Goal: Task Accomplishment & Management: Manage account settings

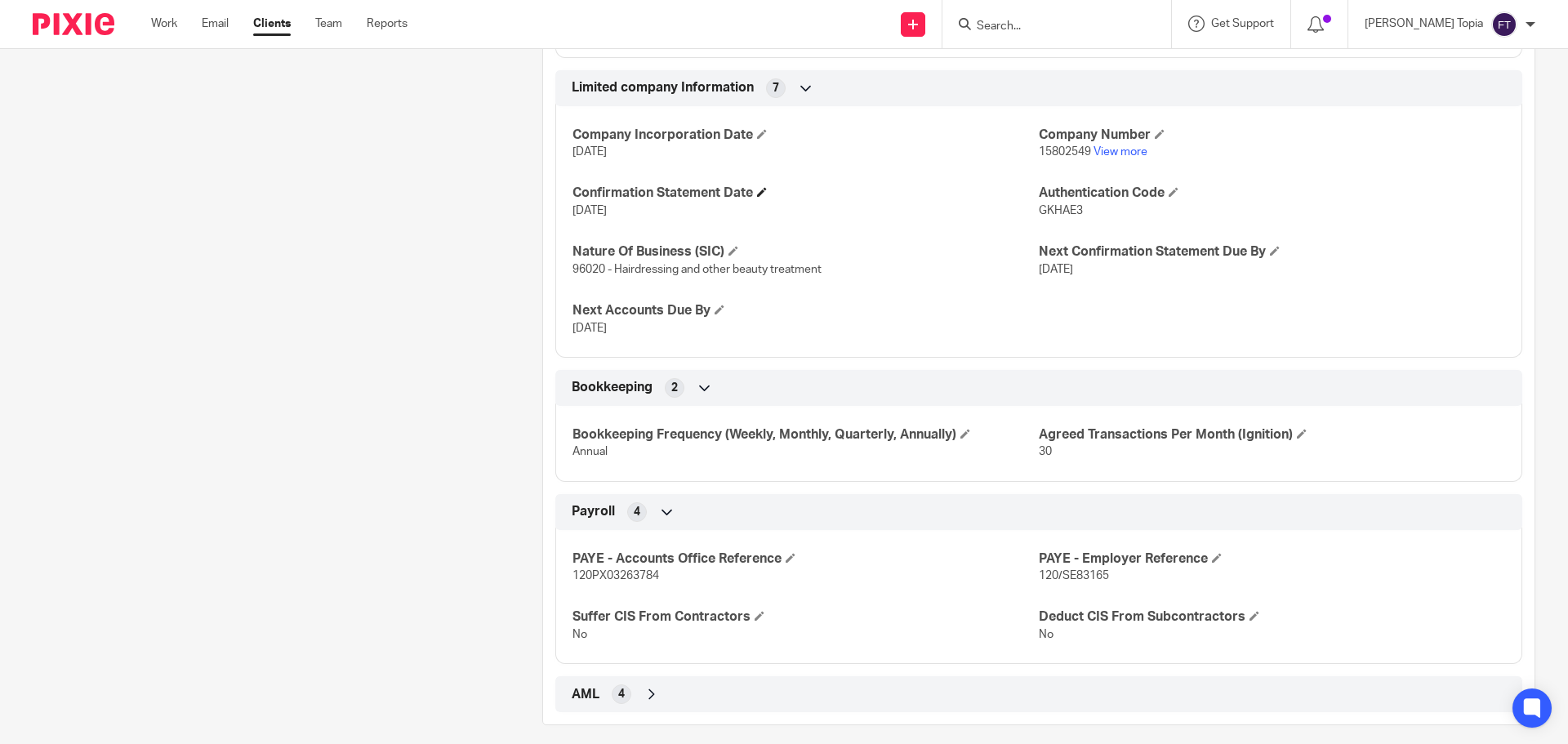
scroll to position [951, 0]
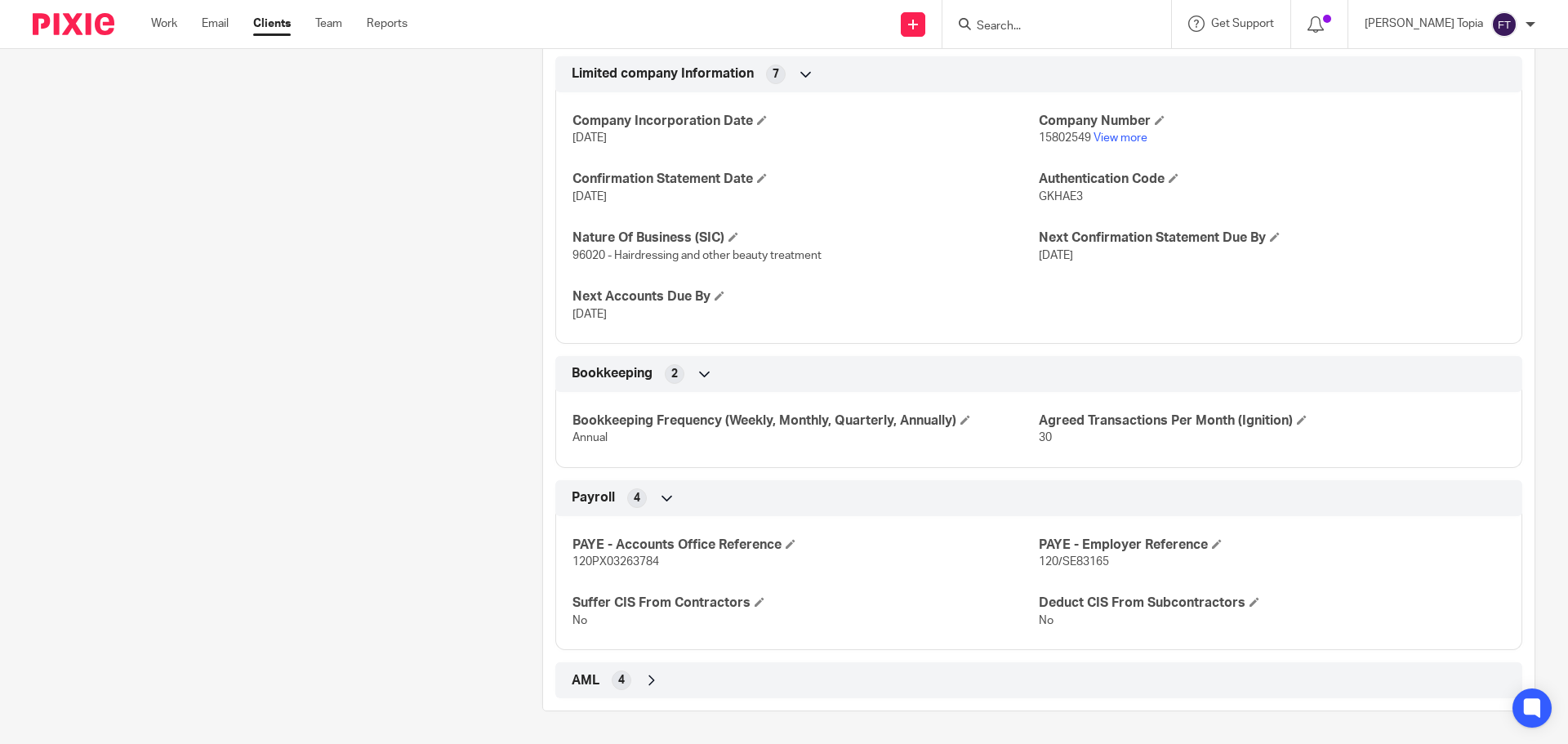
drag, startPoint x: 400, startPoint y: 410, endPoint x: 403, endPoint y: 398, distance: 12.4
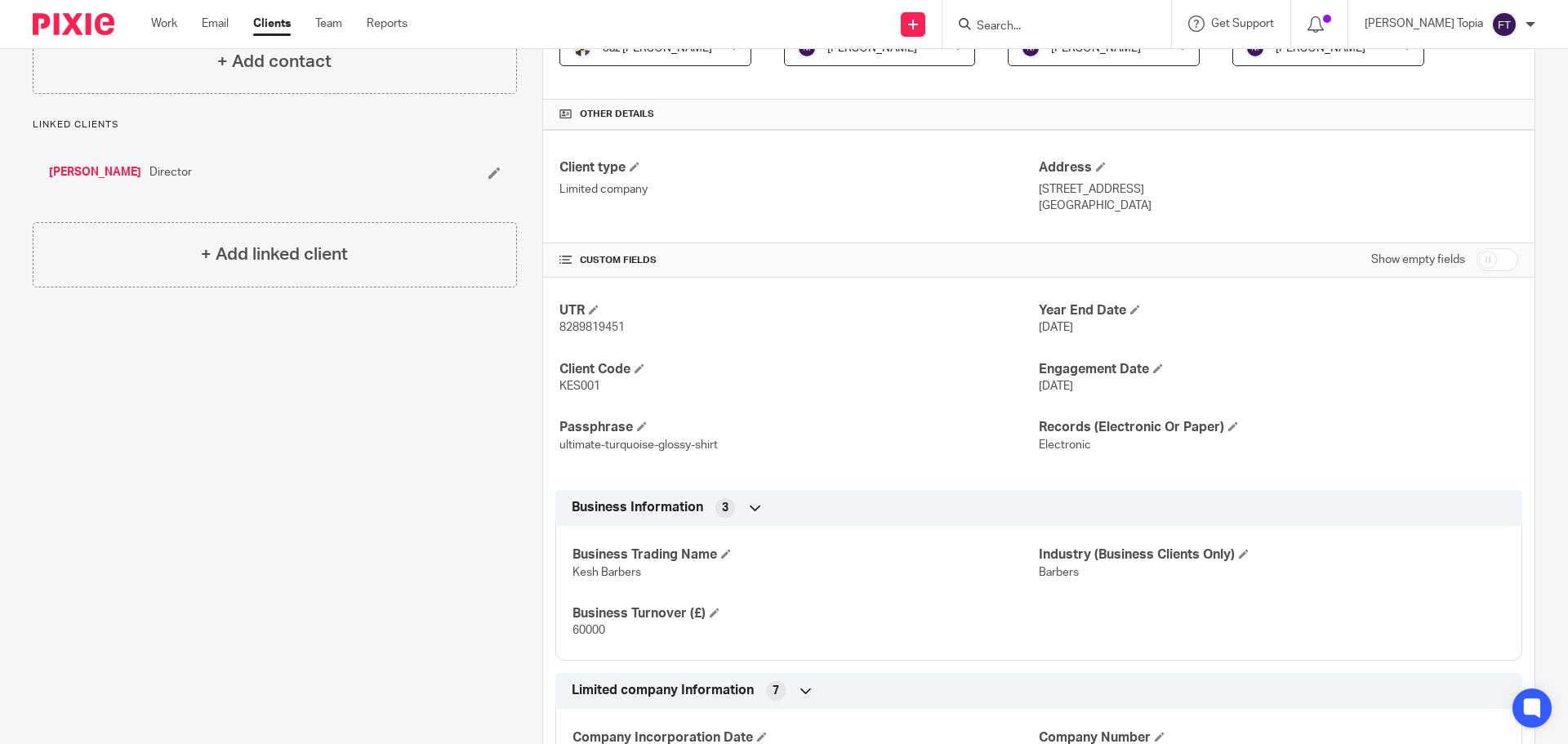
scroll to position [52, 0]
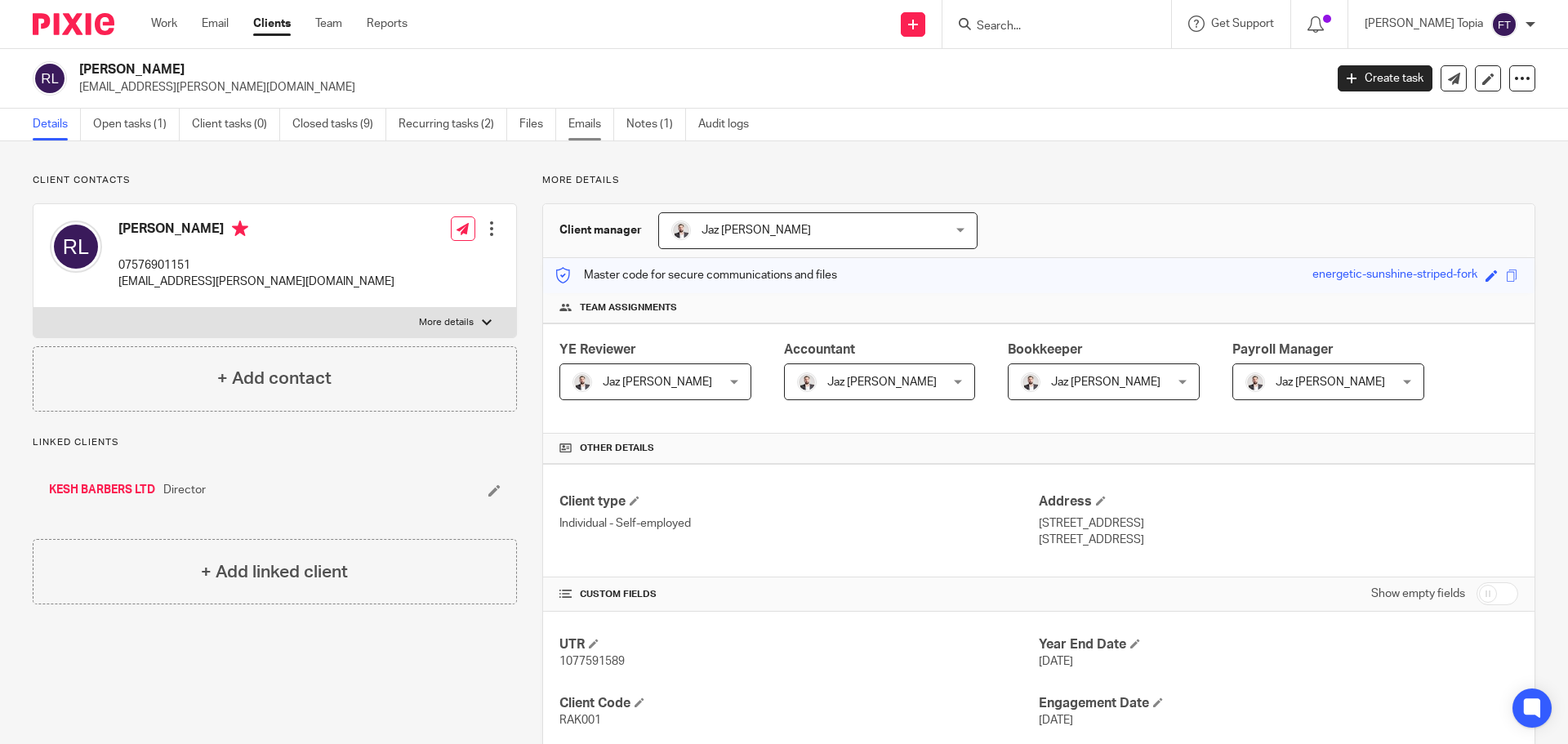
click at [578, 122] on link "Emails" at bounding box center [591, 124] width 45 height 32
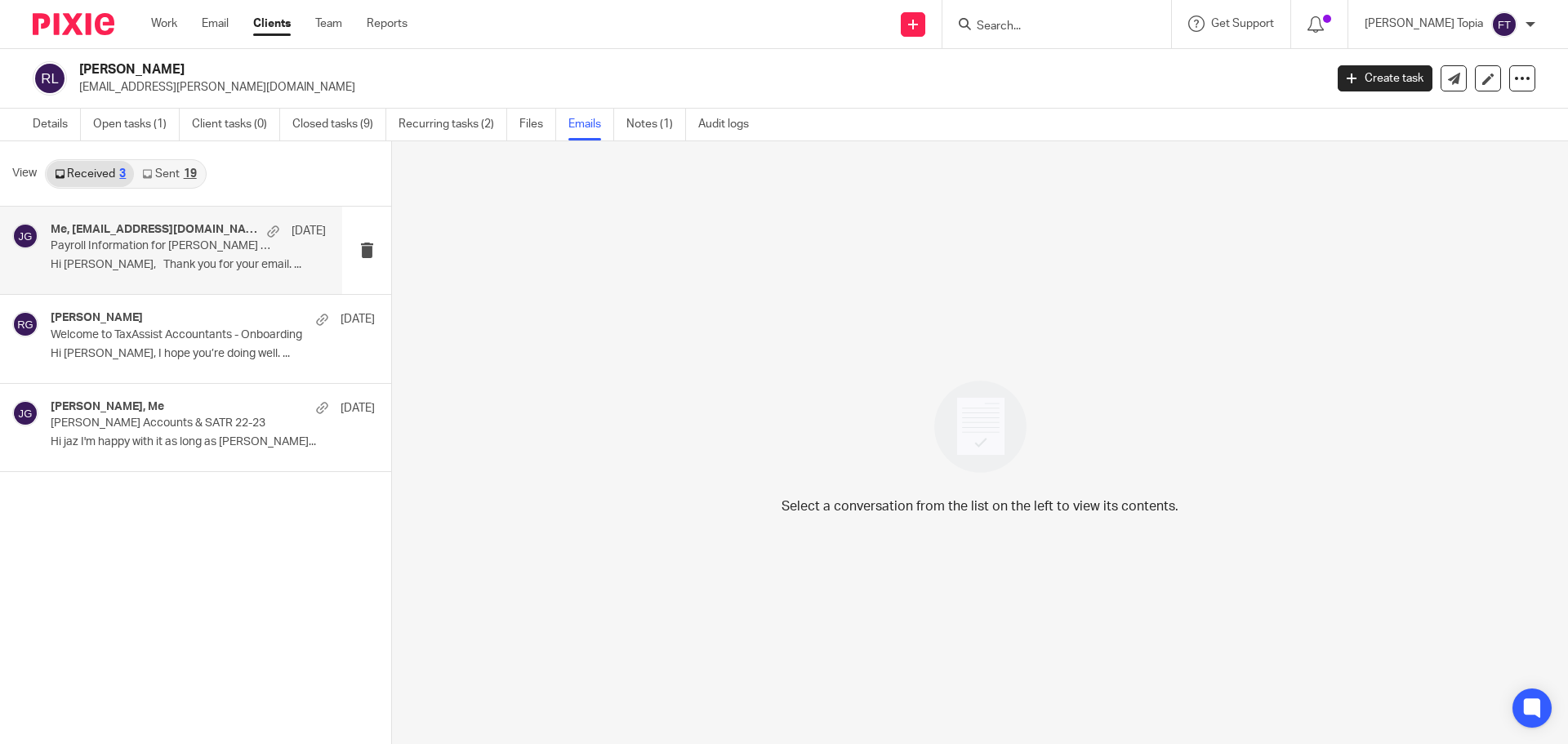
click at [151, 229] on h4 "Me, [EMAIL_ADDRESS][DOMAIN_NAME]" at bounding box center [155, 229] width 209 height 14
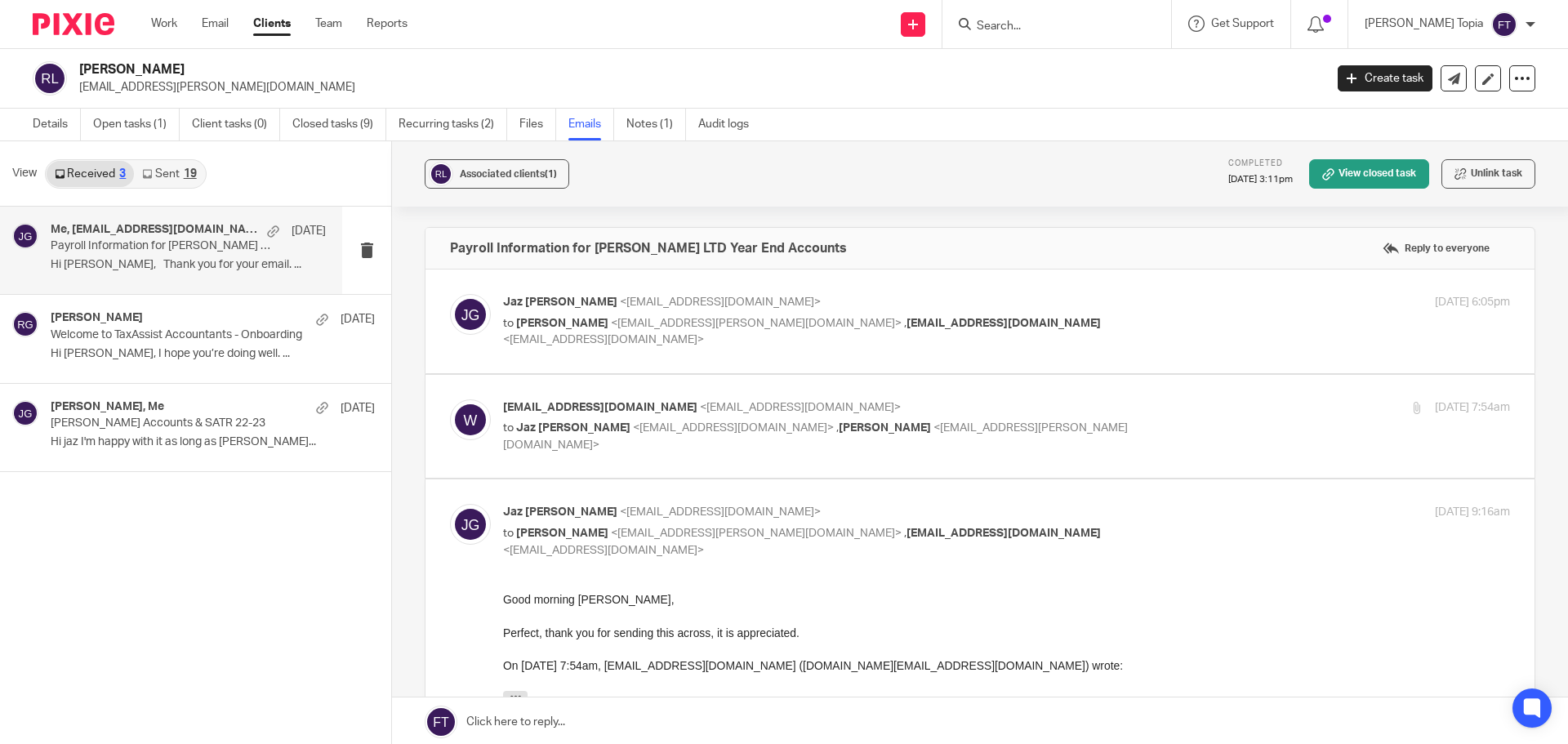
click at [914, 344] on div "Jaz Grewal <jazgrewal@taxassist.co.uk> to Rakeshkumar Limbachia <rakesh.limbach…" at bounding box center [979, 321] width 1060 height 55
click at [770, 327] on span "<rakesh.limbachia@hotmail.com>" at bounding box center [757, 324] width 291 height 11
checkbox input "true"
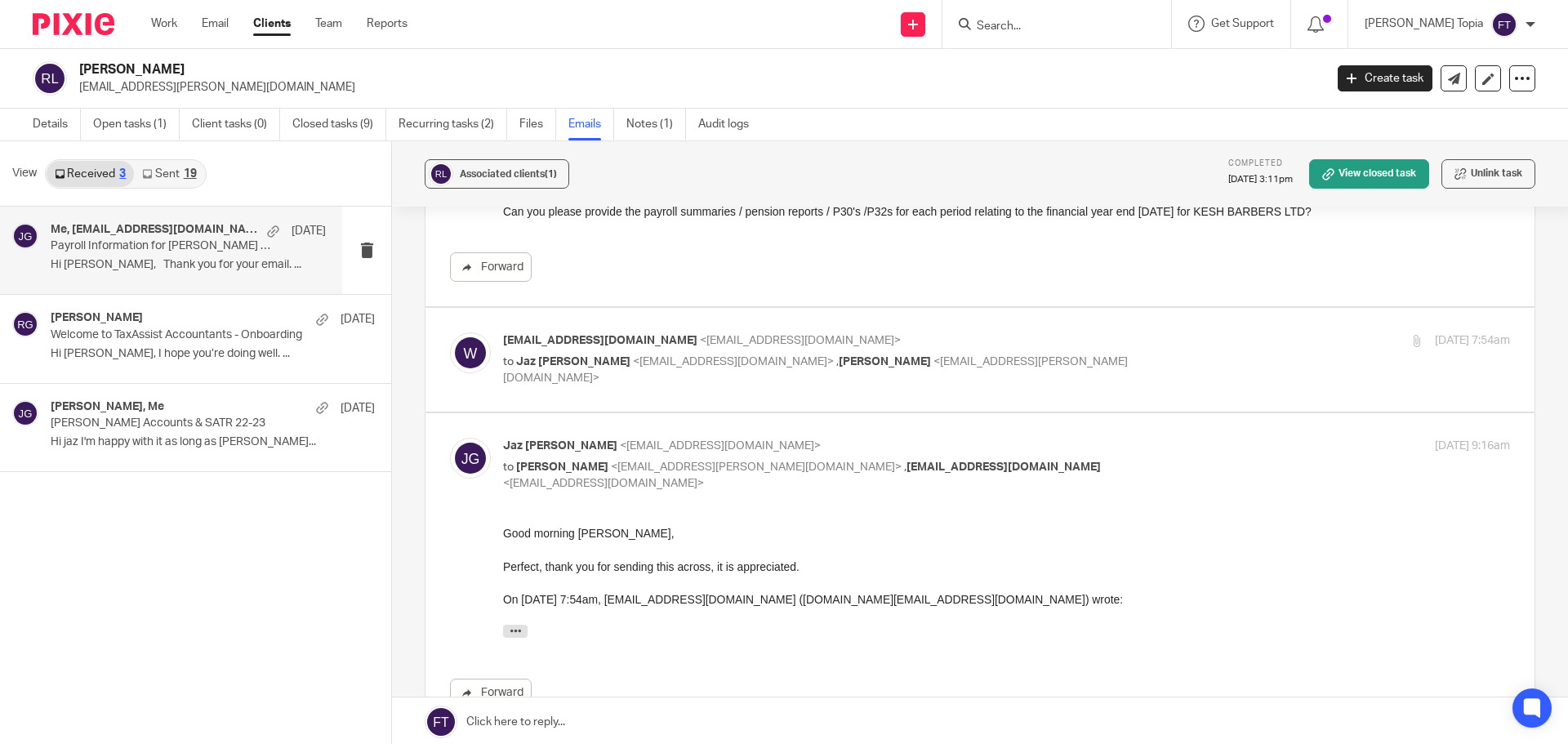
scroll to position [245, 0]
click at [720, 370] on div "wages.sanjay@gmail.com <wages.sanjay@gmail.com> to Jaz Grewal <jazgrewal@taxass…" at bounding box center [1006, 359] width 1007 height 55
checkbox input "true"
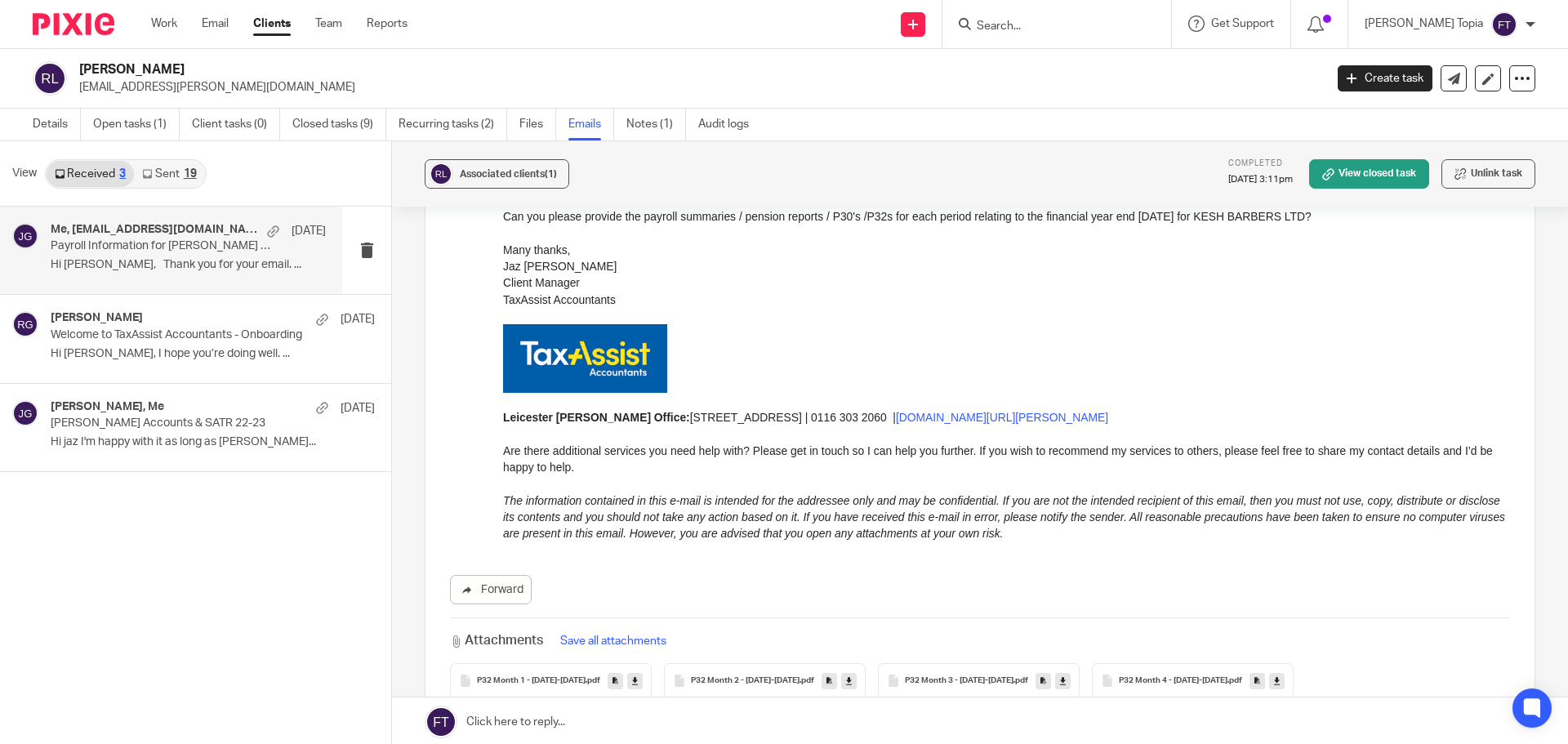
scroll to position [899, 0]
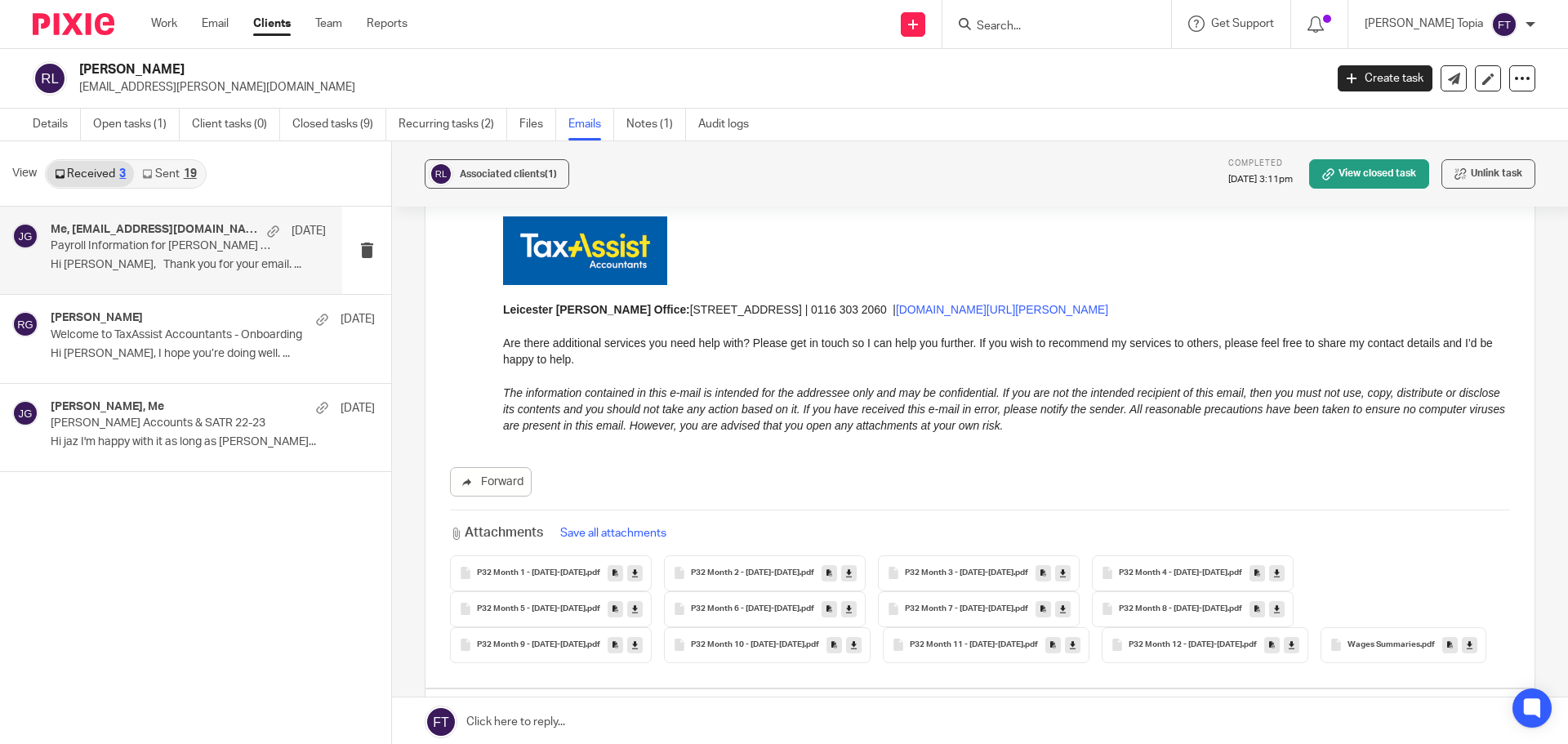
click at [1347, 640] on span "Wages Summaries" at bounding box center [1383, 645] width 72 height 10
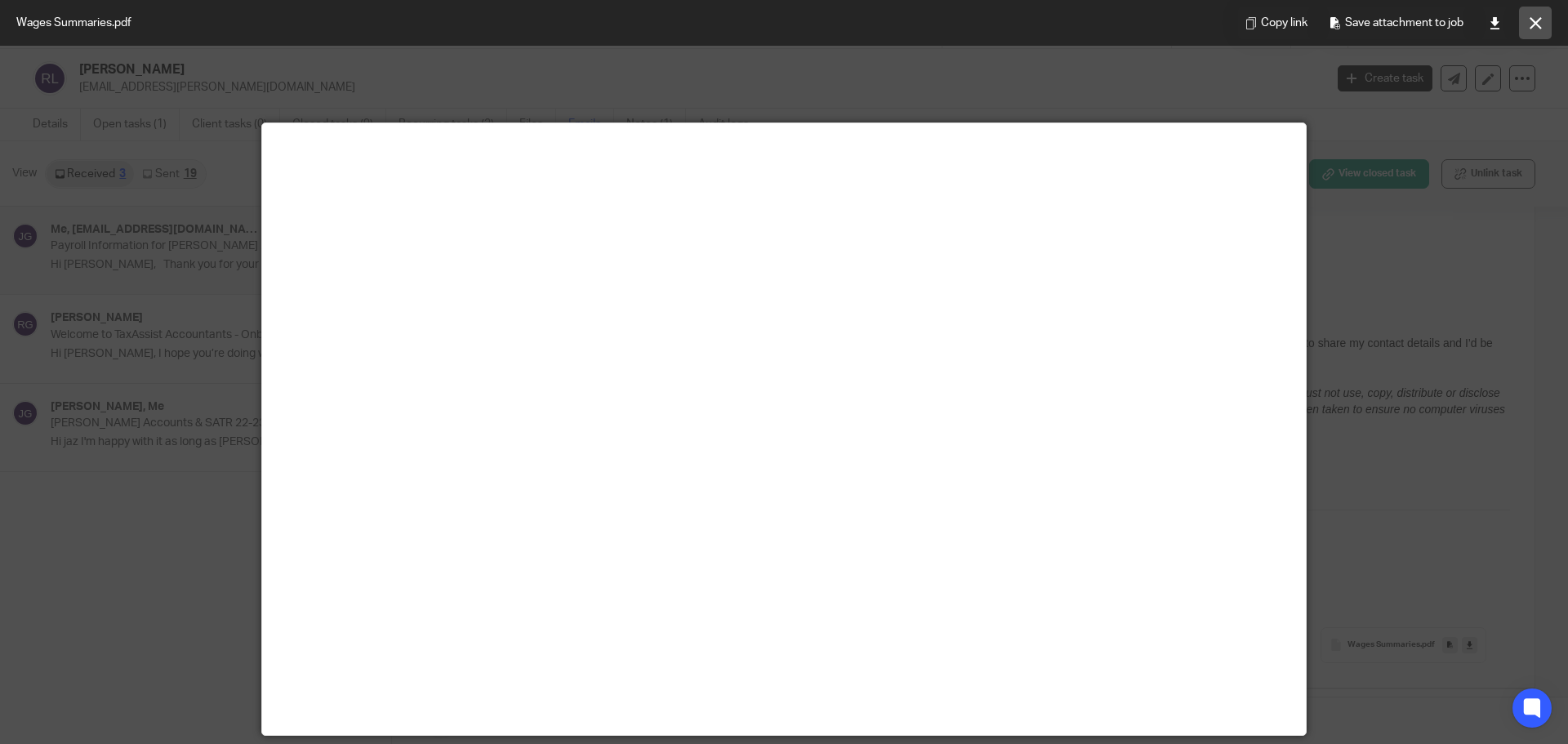
click at [1526, 23] on button at bounding box center [1535, 22] width 32 height 32
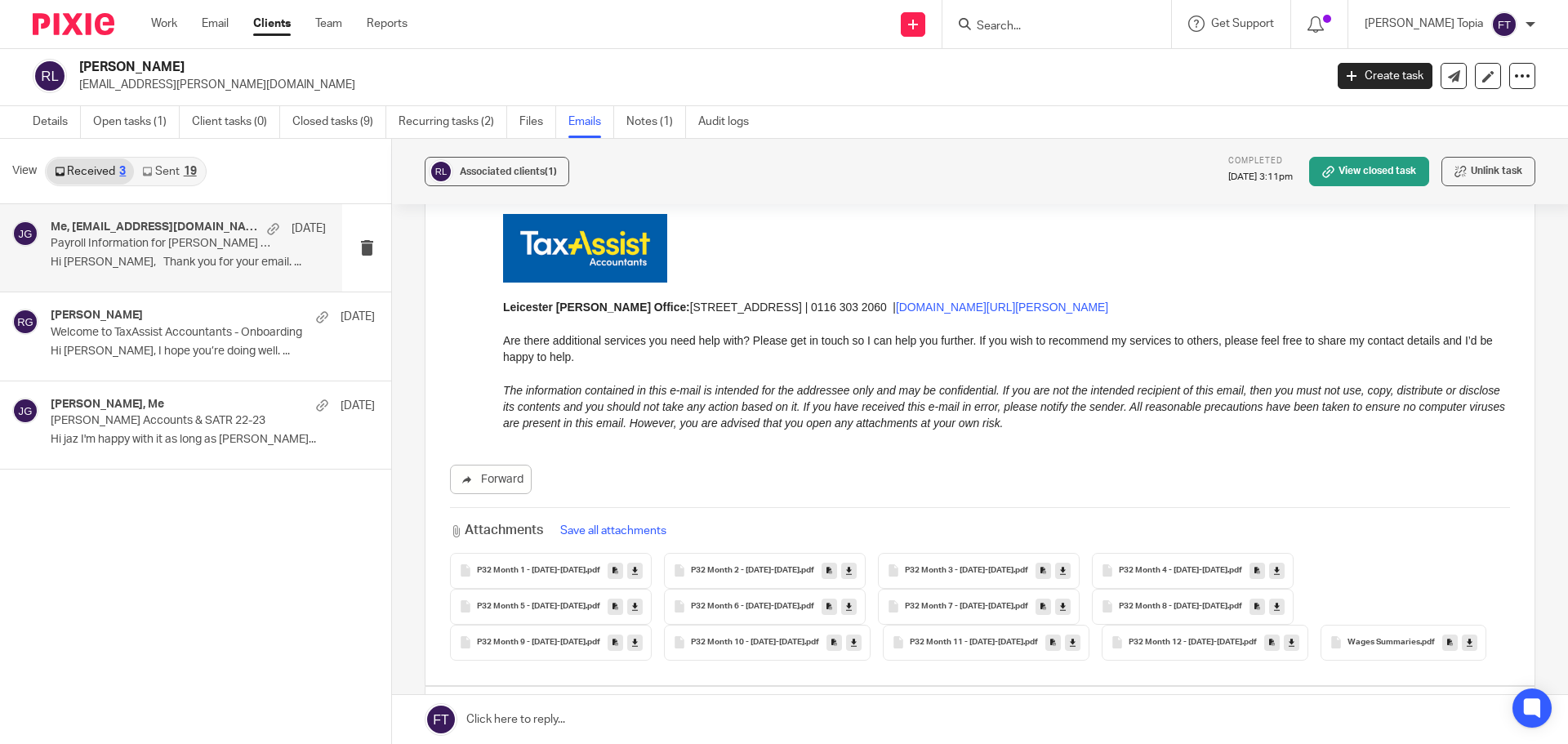
scroll to position [0, 0]
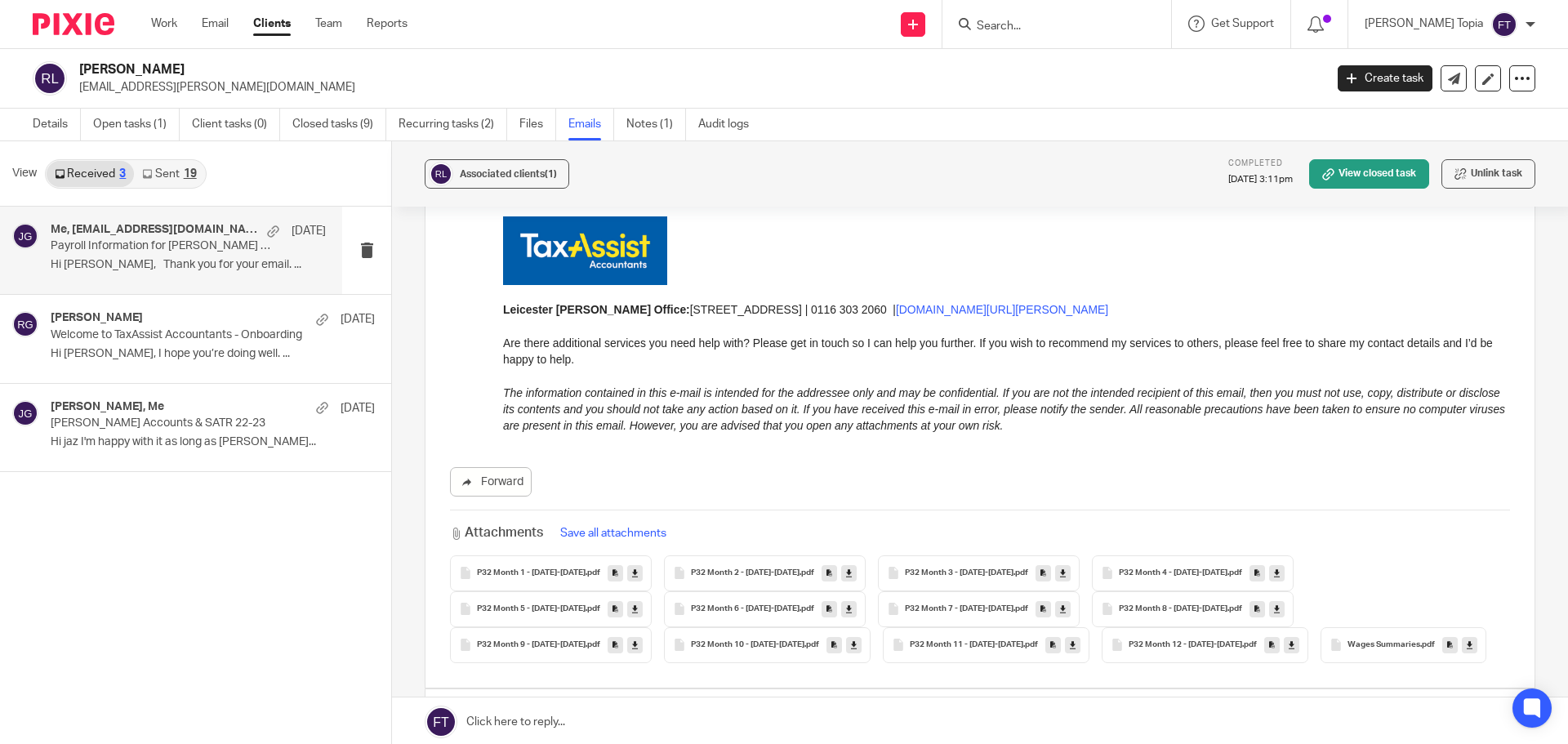
click at [91, 226] on h4 "Me, wages.sanjay@gmail.com" at bounding box center [155, 229] width 209 height 14
click at [168, 231] on h4 "Me, wages.sanjay@gmail.com" at bounding box center [155, 229] width 209 height 14
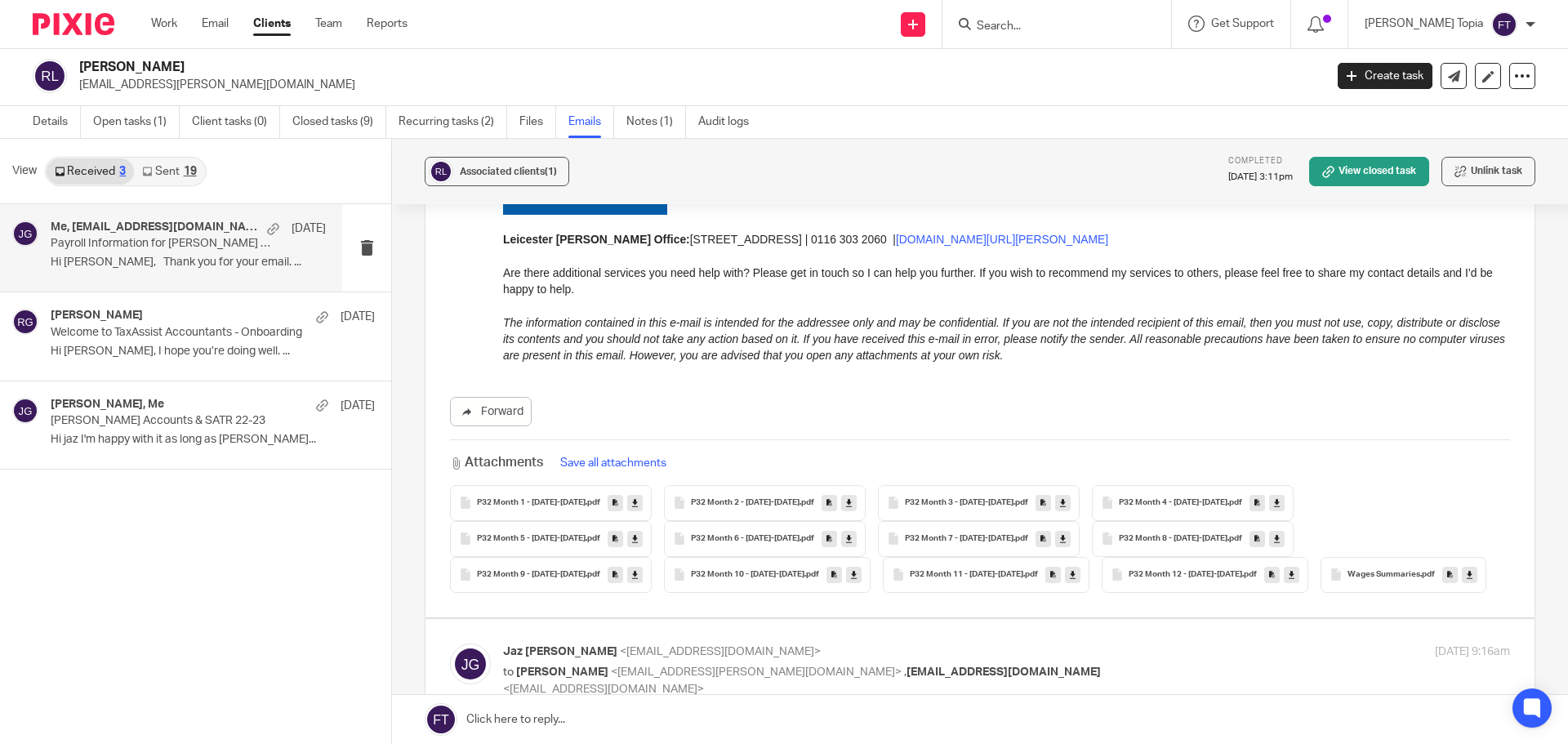
scroll to position [952, 0]
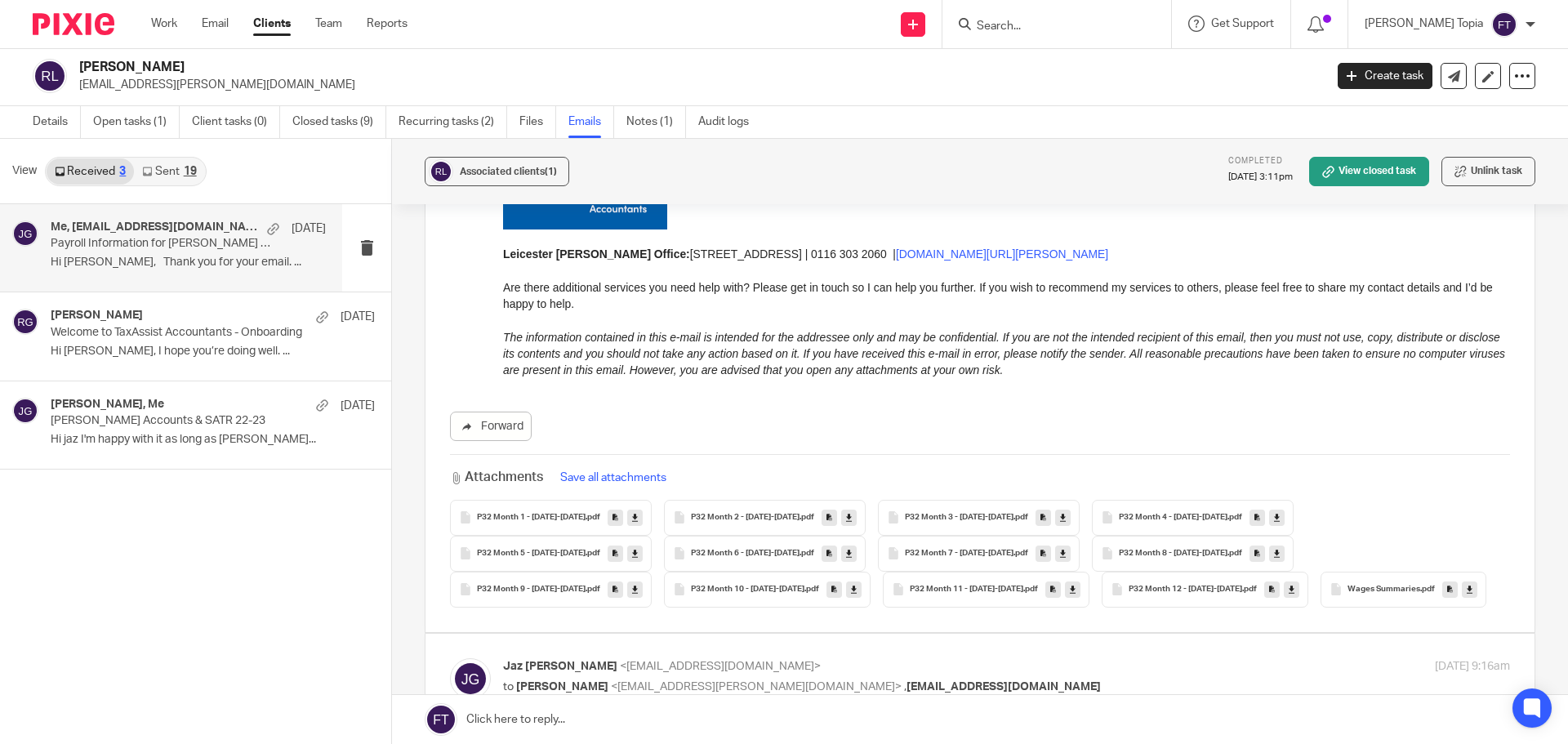
click at [591, 468] on button "Save all attachments" at bounding box center [613, 477] width 116 height 18
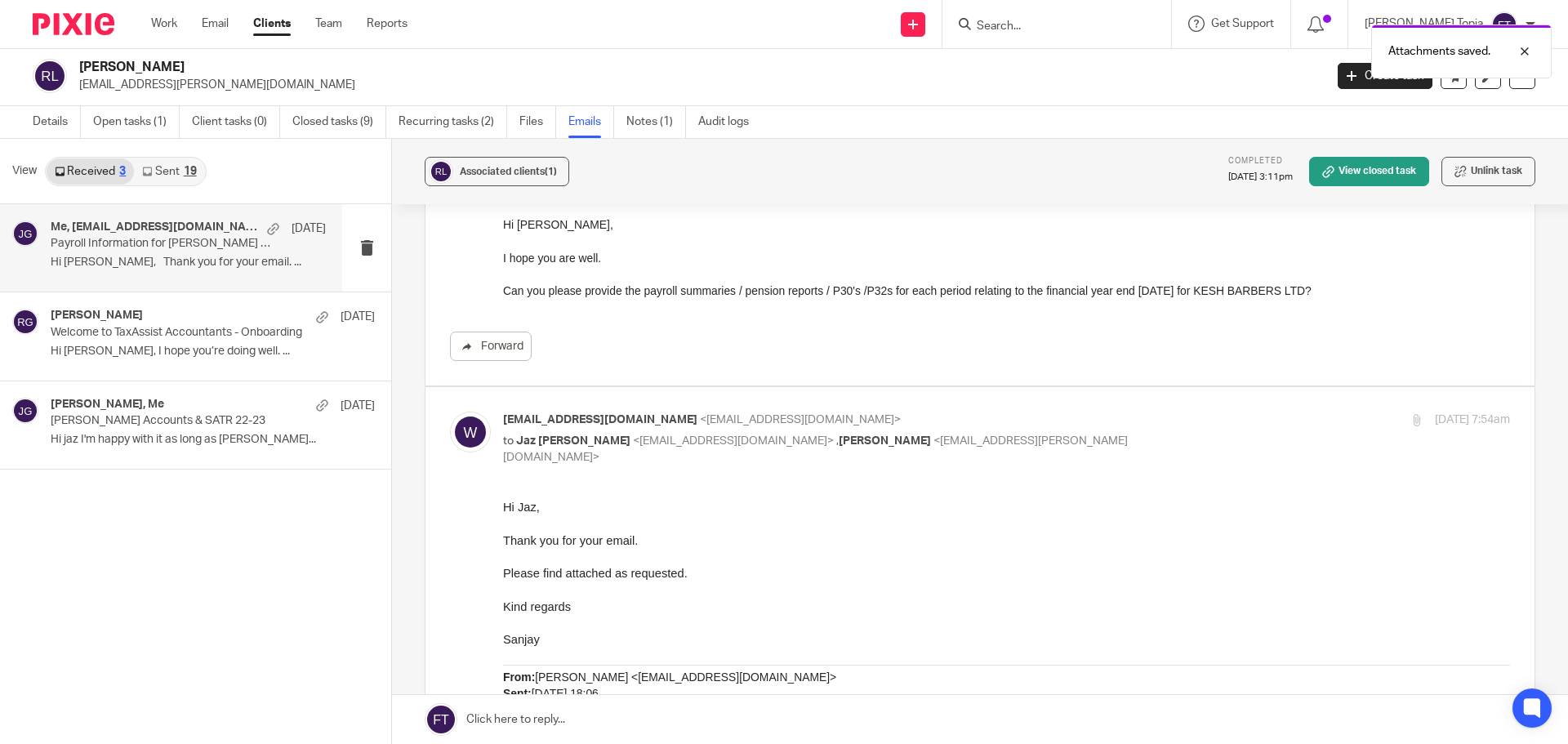
scroll to position [0, 0]
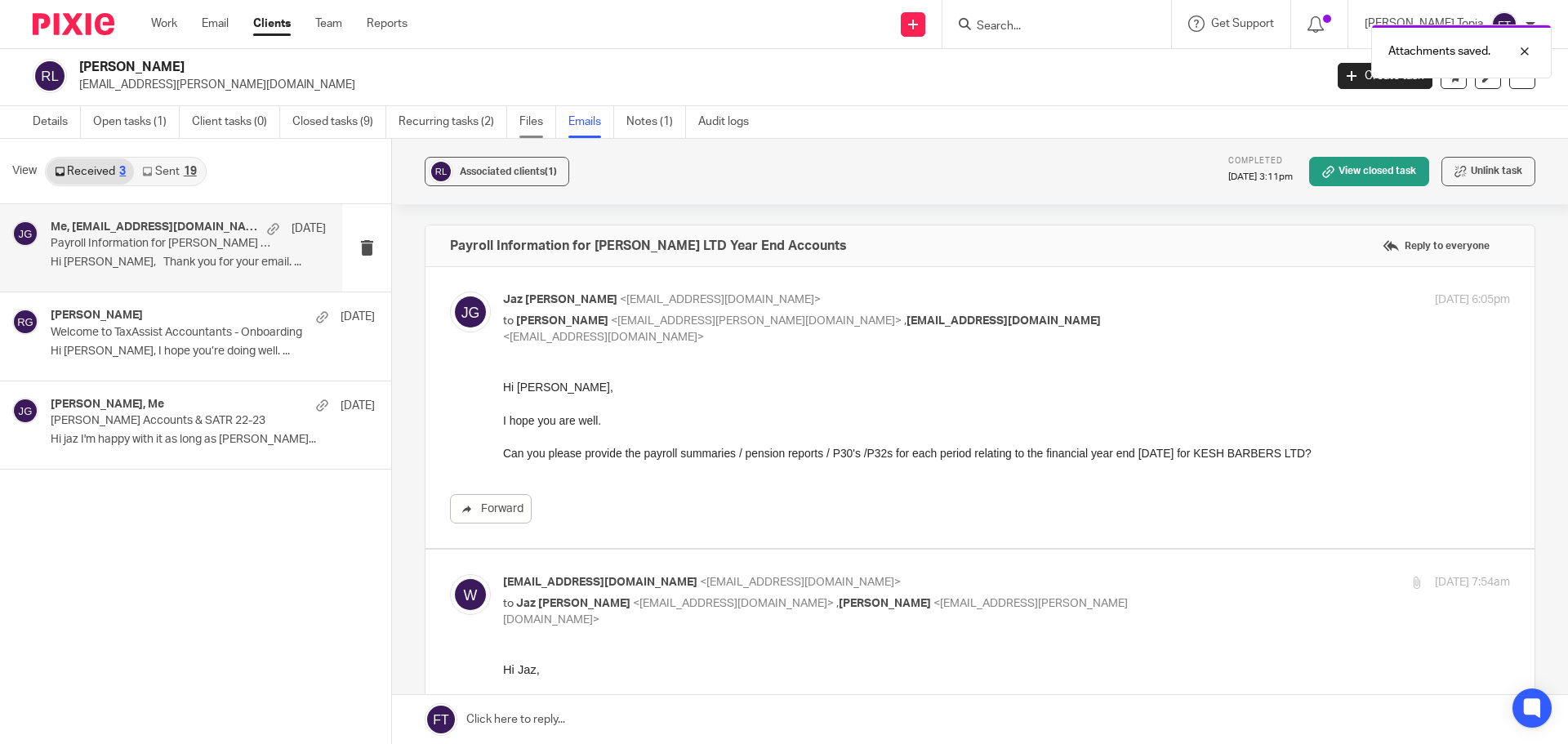
click at [530, 122] on link "Files" at bounding box center [538, 122] width 37 height 32
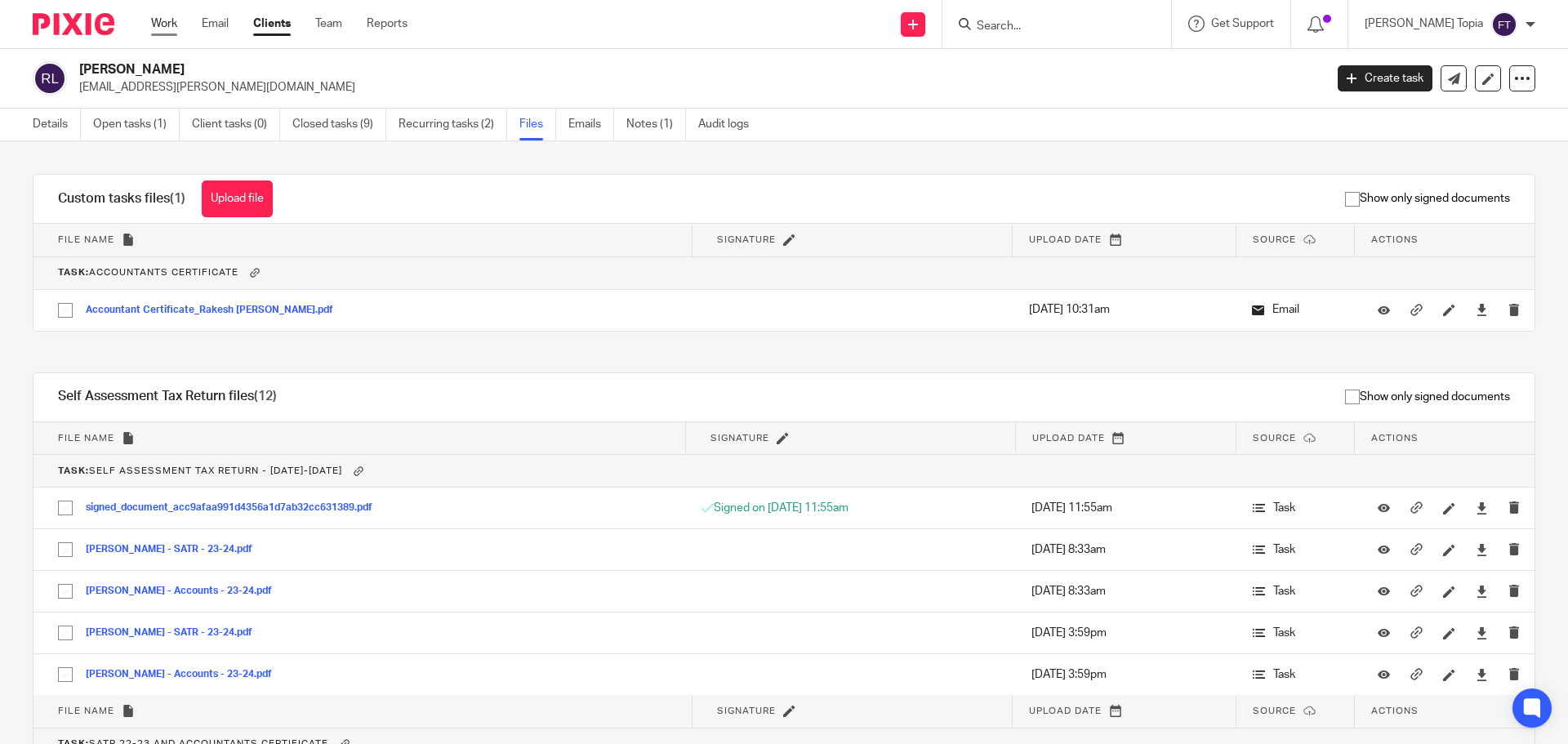
click at [163, 26] on link "Work" at bounding box center [164, 24] width 26 height 17
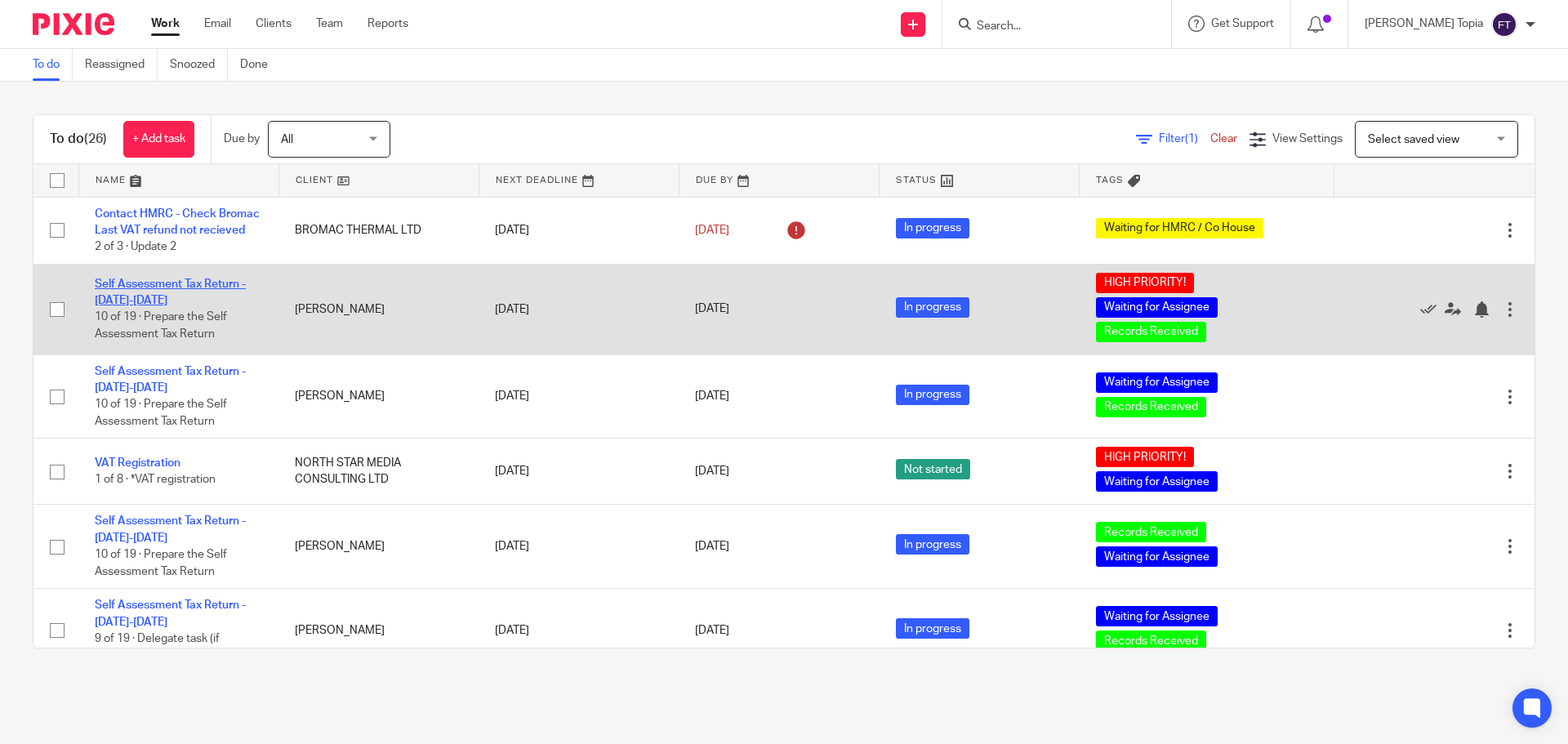
click at [128, 299] on link "Self Assessment Tax Return - [DATE]-[DATE]" at bounding box center [170, 292] width 151 height 28
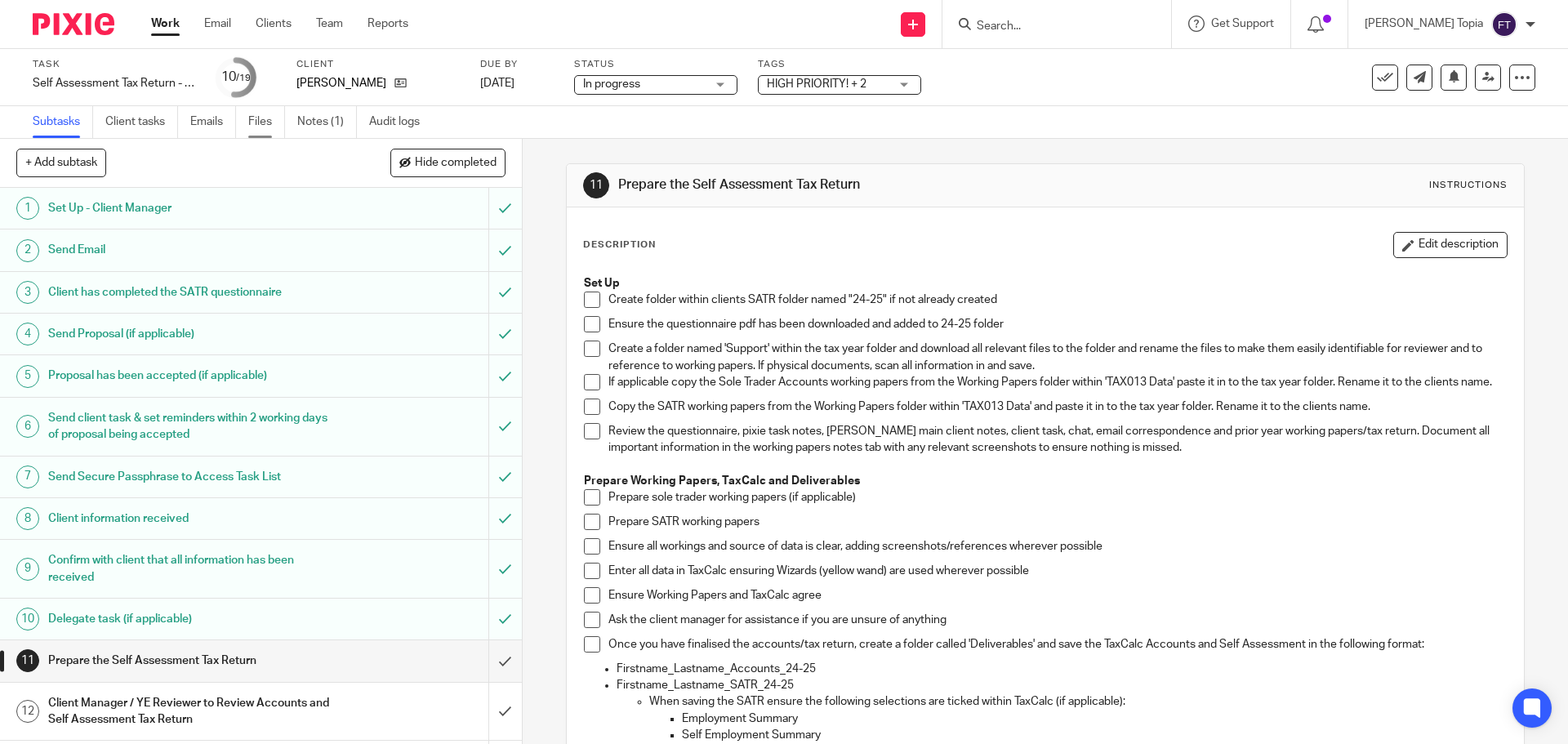
click at [257, 121] on link "Files" at bounding box center [267, 122] width 37 height 32
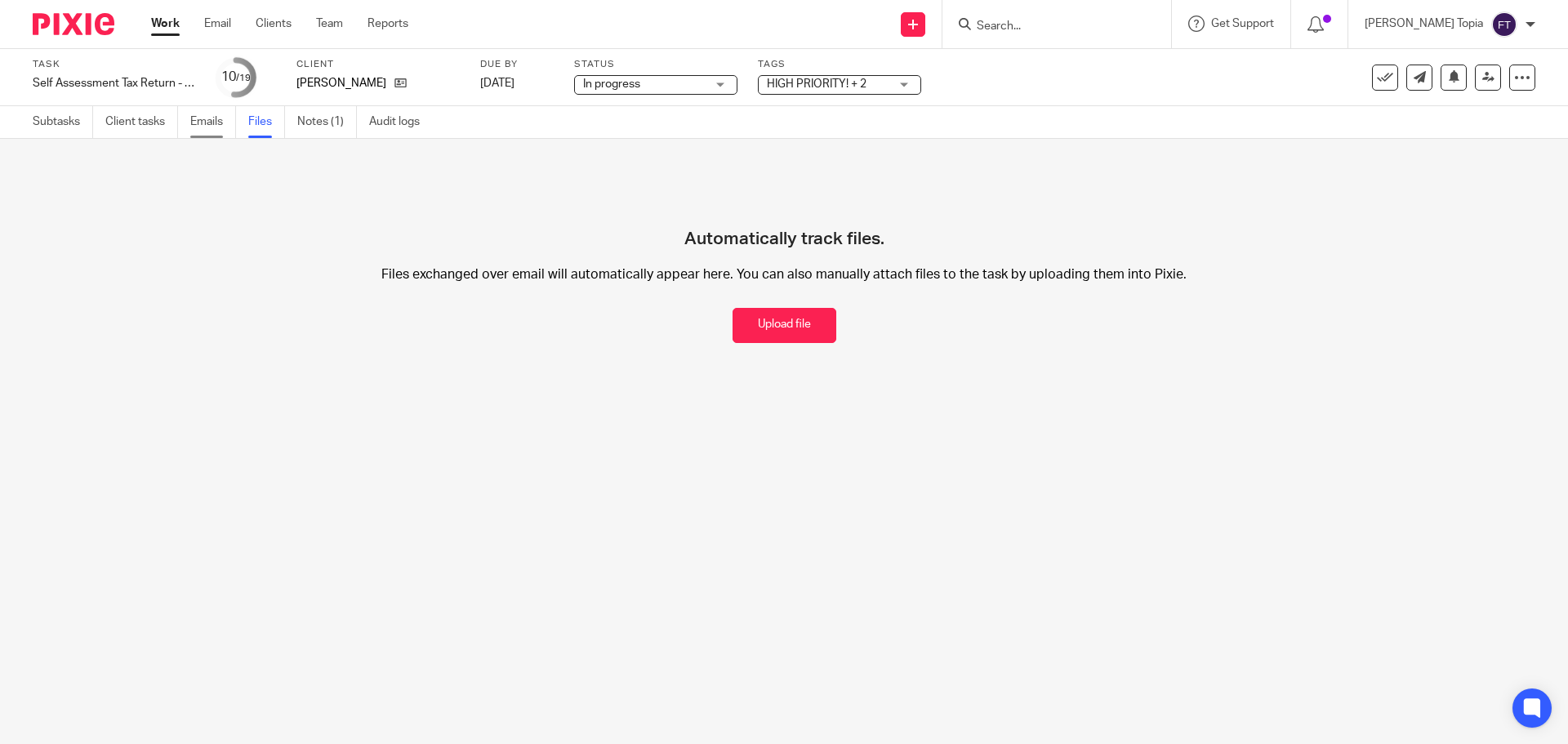
click at [212, 126] on link "Emails" at bounding box center [212, 122] width 45 height 32
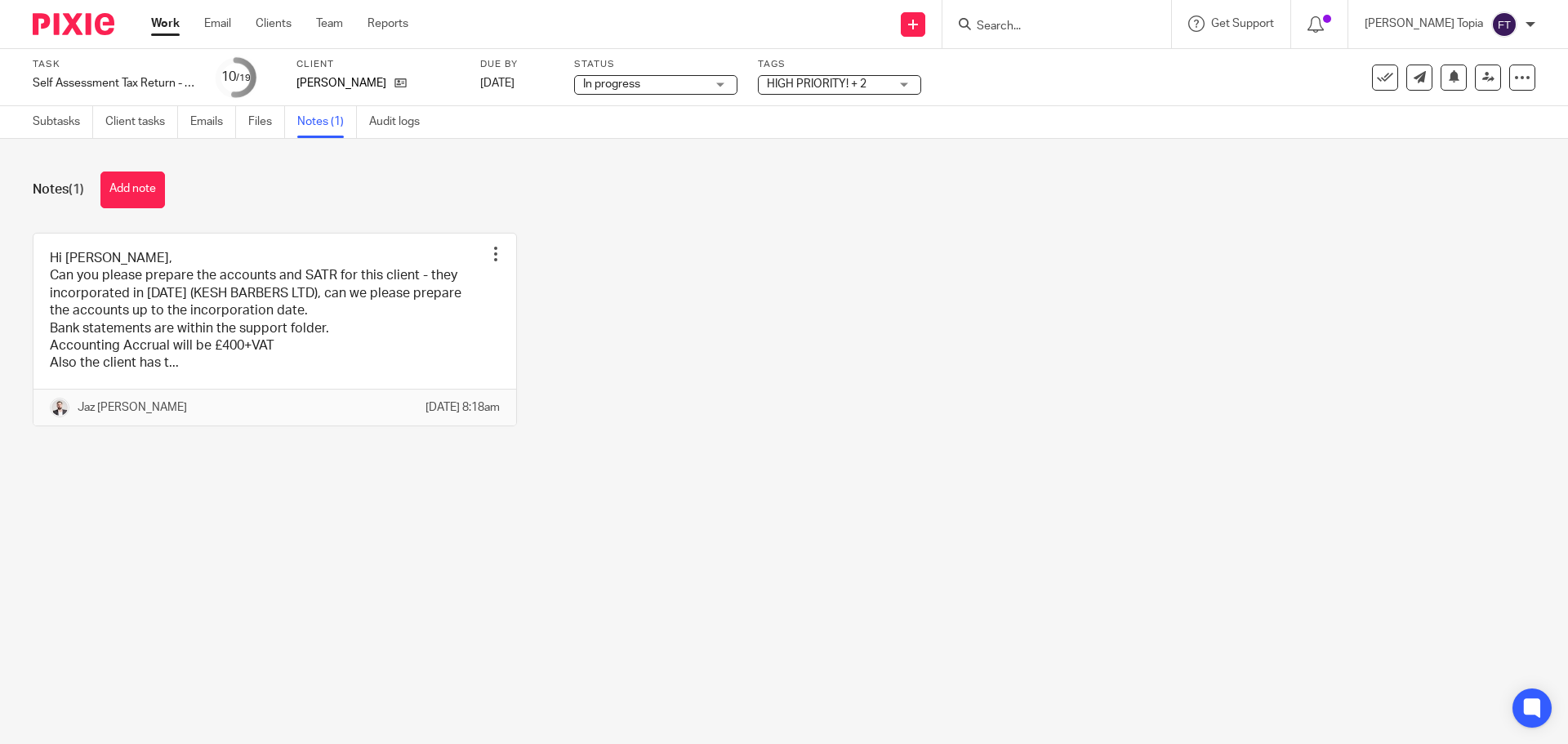
click at [172, 24] on link "Work" at bounding box center [165, 24] width 29 height 17
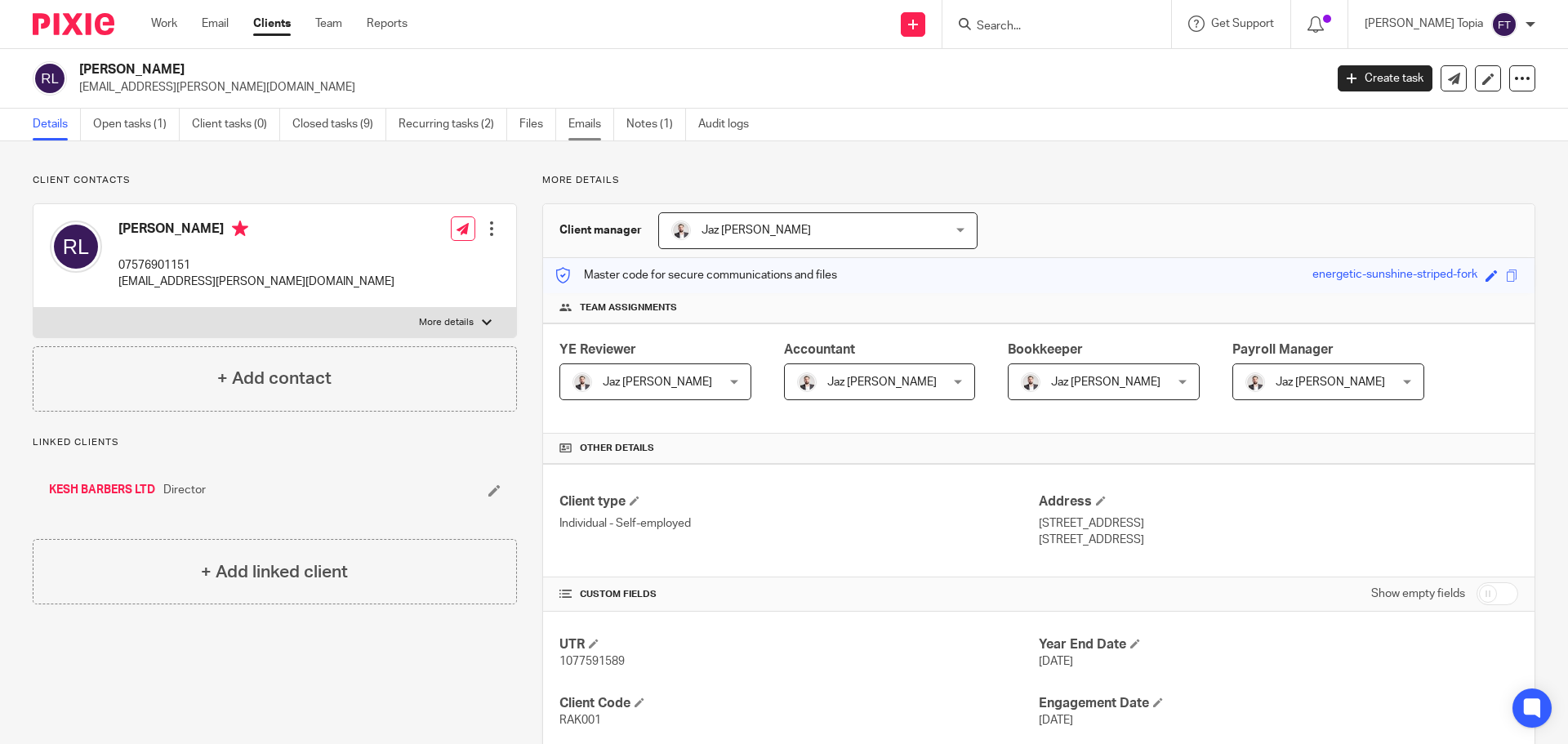
click at [591, 126] on link "Emails" at bounding box center [591, 124] width 45 height 32
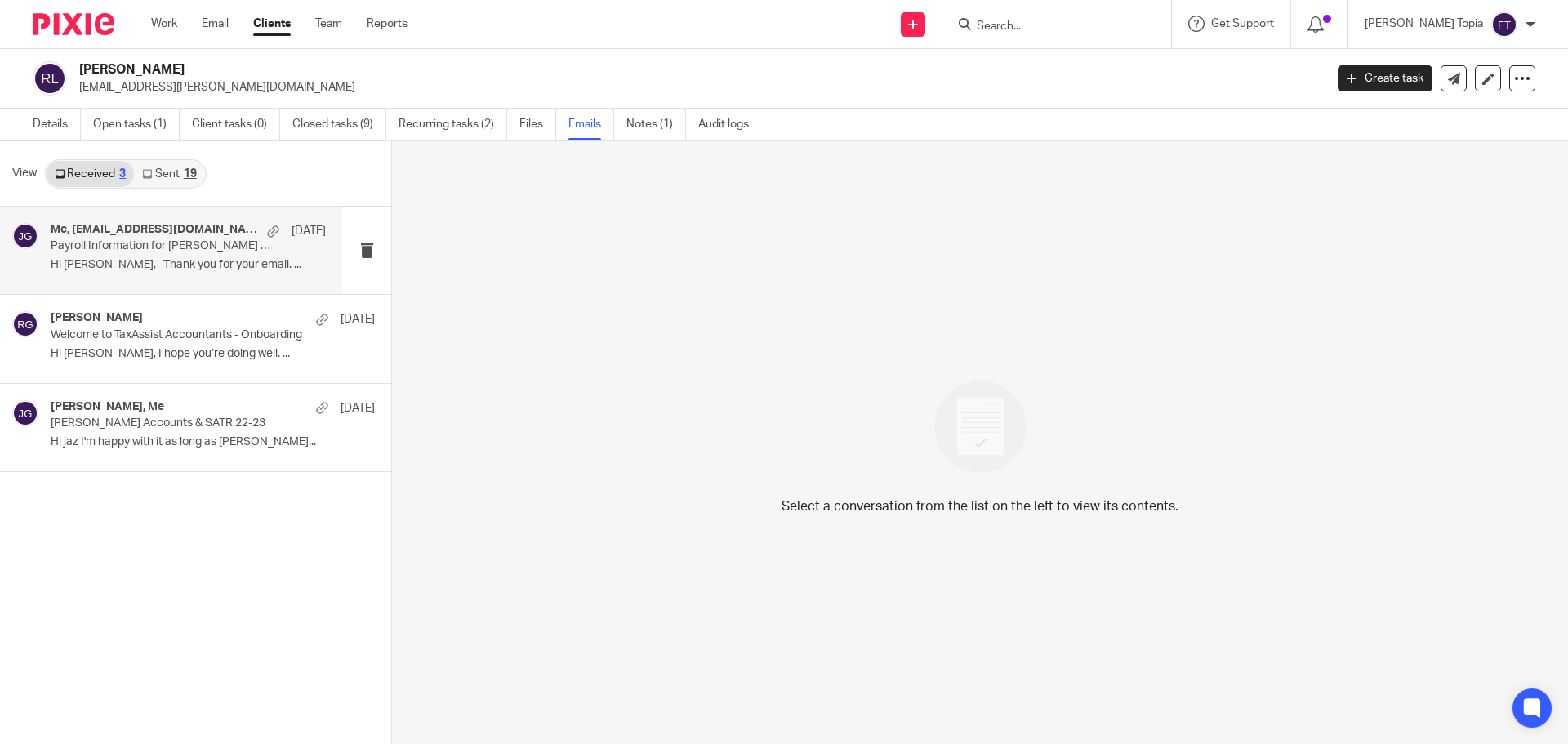
click at [113, 229] on h4 "Me, [EMAIL_ADDRESS][DOMAIN_NAME]" at bounding box center [155, 229] width 209 height 14
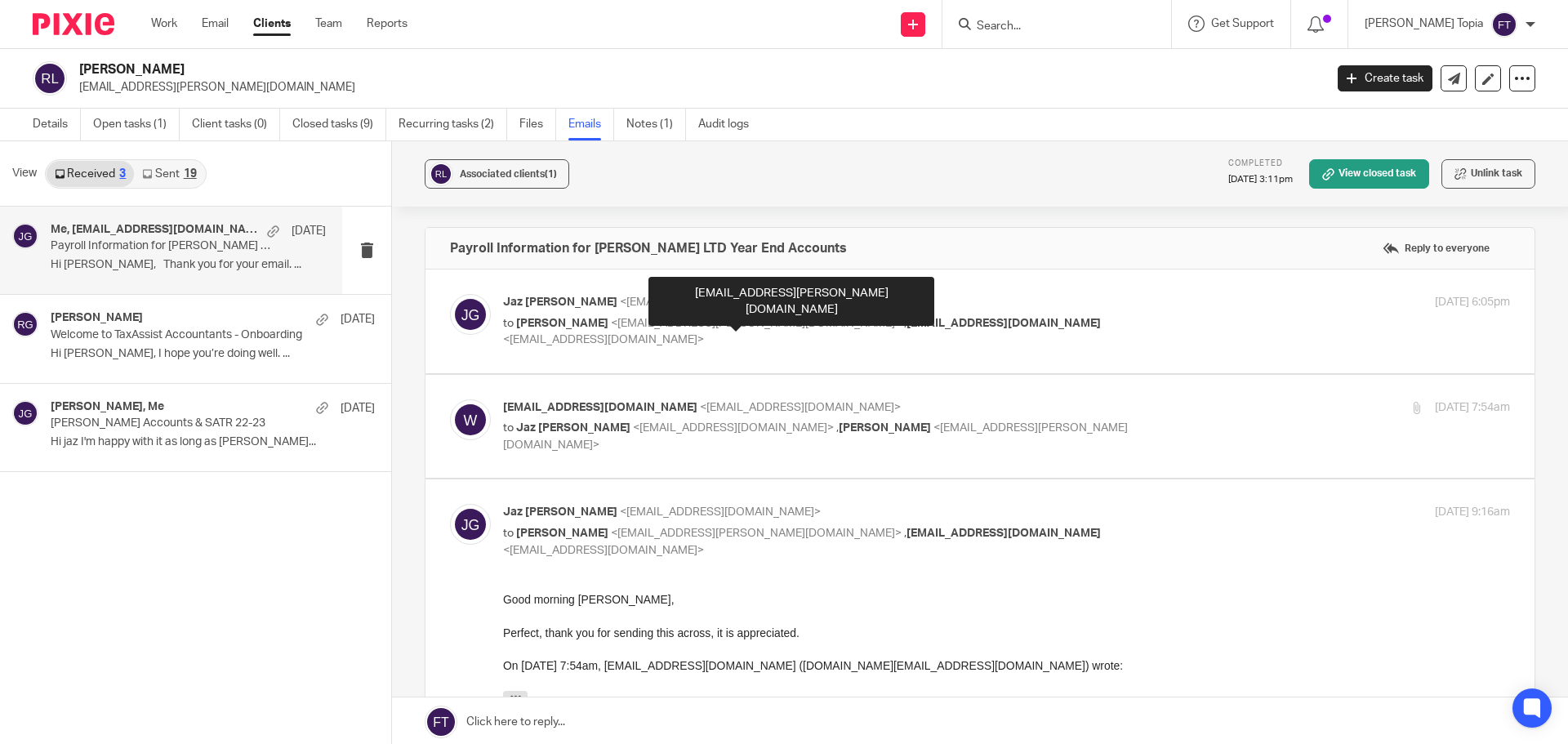
click at [708, 325] on span "<rakesh.limbachia@hotmail.com>" at bounding box center [757, 324] width 291 height 11
checkbox input "true"
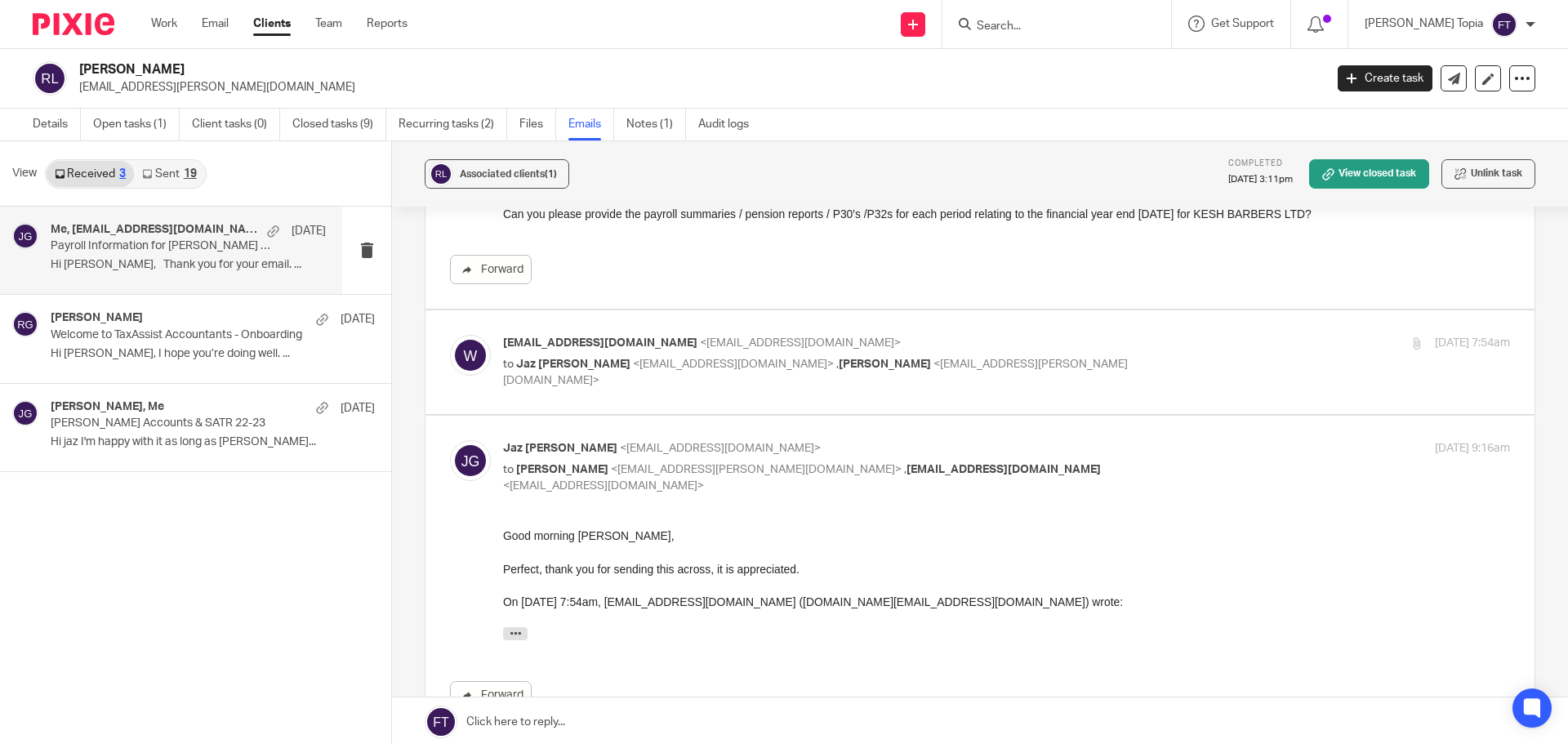
scroll to position [82, 0]
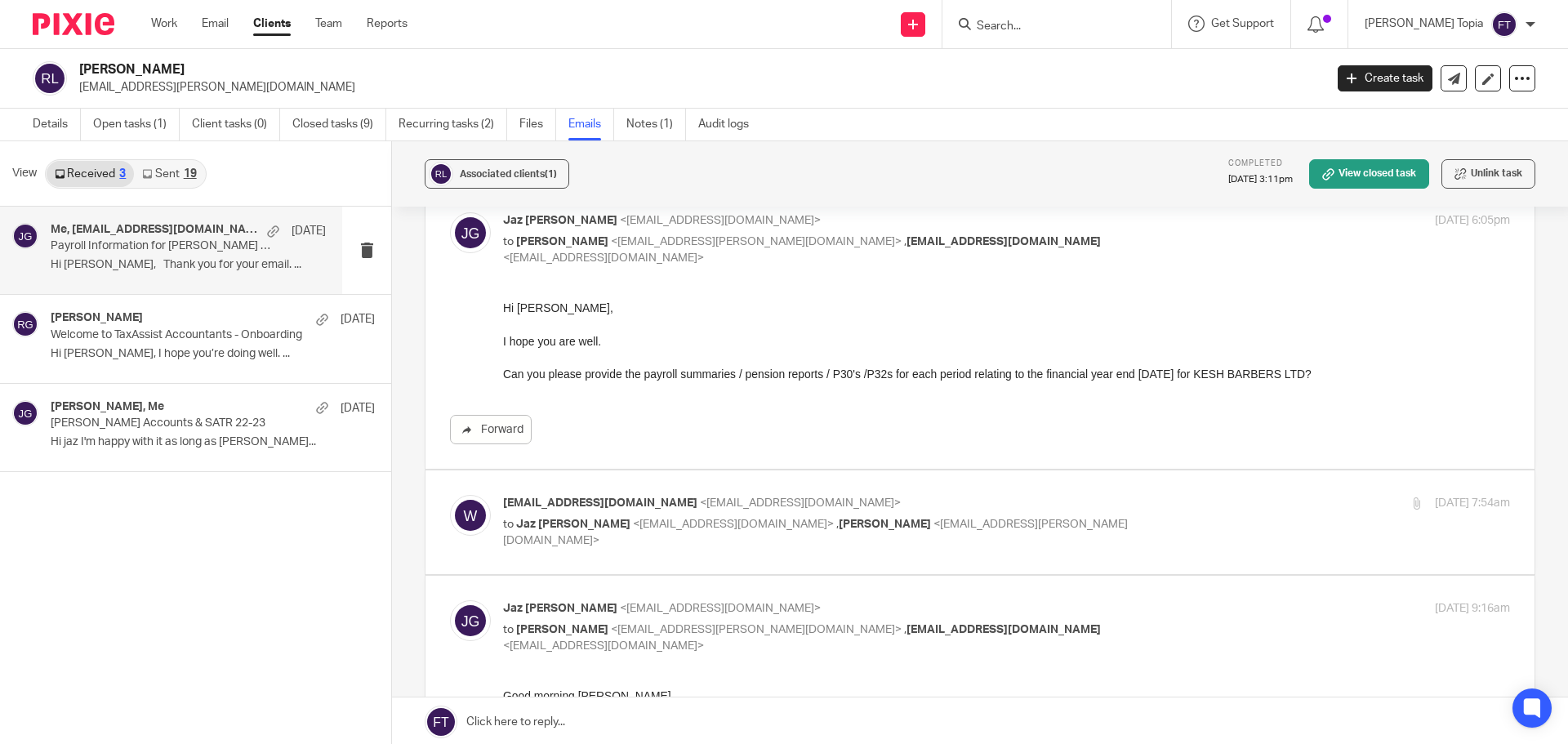
click at [816, 515] on div "wages.sanjay@gmail.com <wages.sanjay@gmail.com> to Jaz Grewal <jazgrewal@taxass…" at bounding box center [838, 522] width 671 height 55
checkbox input "true"
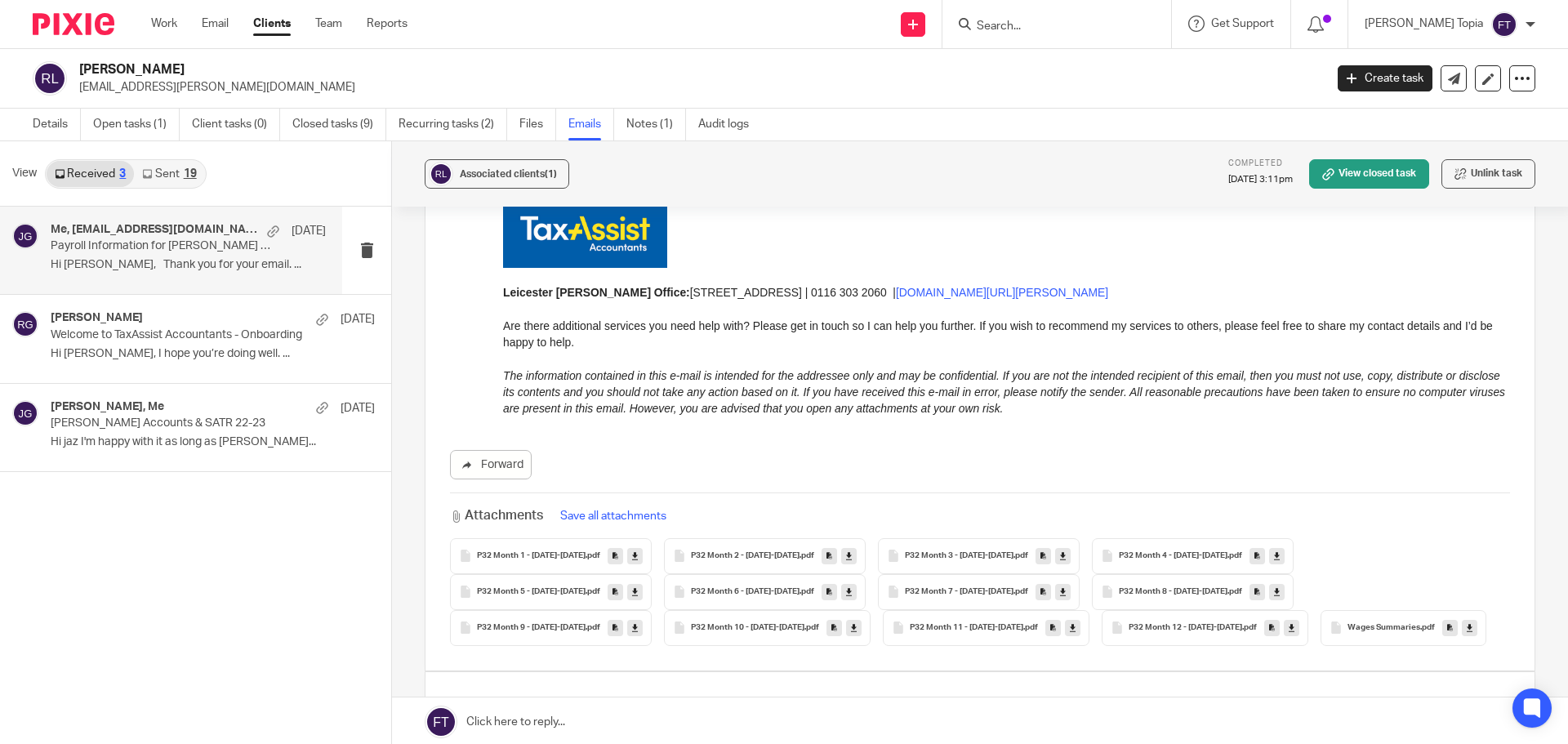
scroll to position [870, 0]
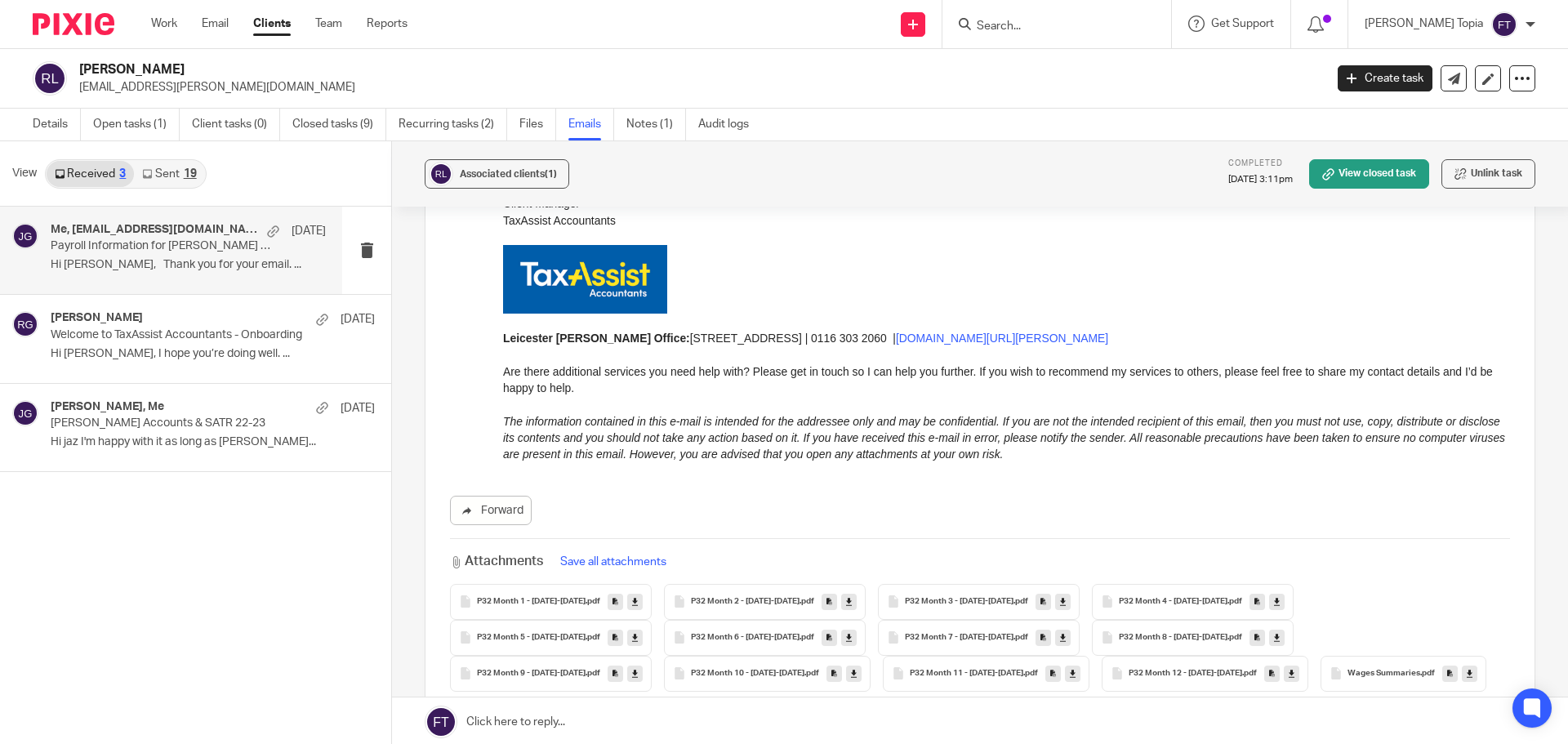
click at [595, 553] on button "Save all attachments" at bounding box center [613, 561] width 116 height 18
click at [522, 122] on link "Files" at bounding box center [538, 124] width 37 height 32
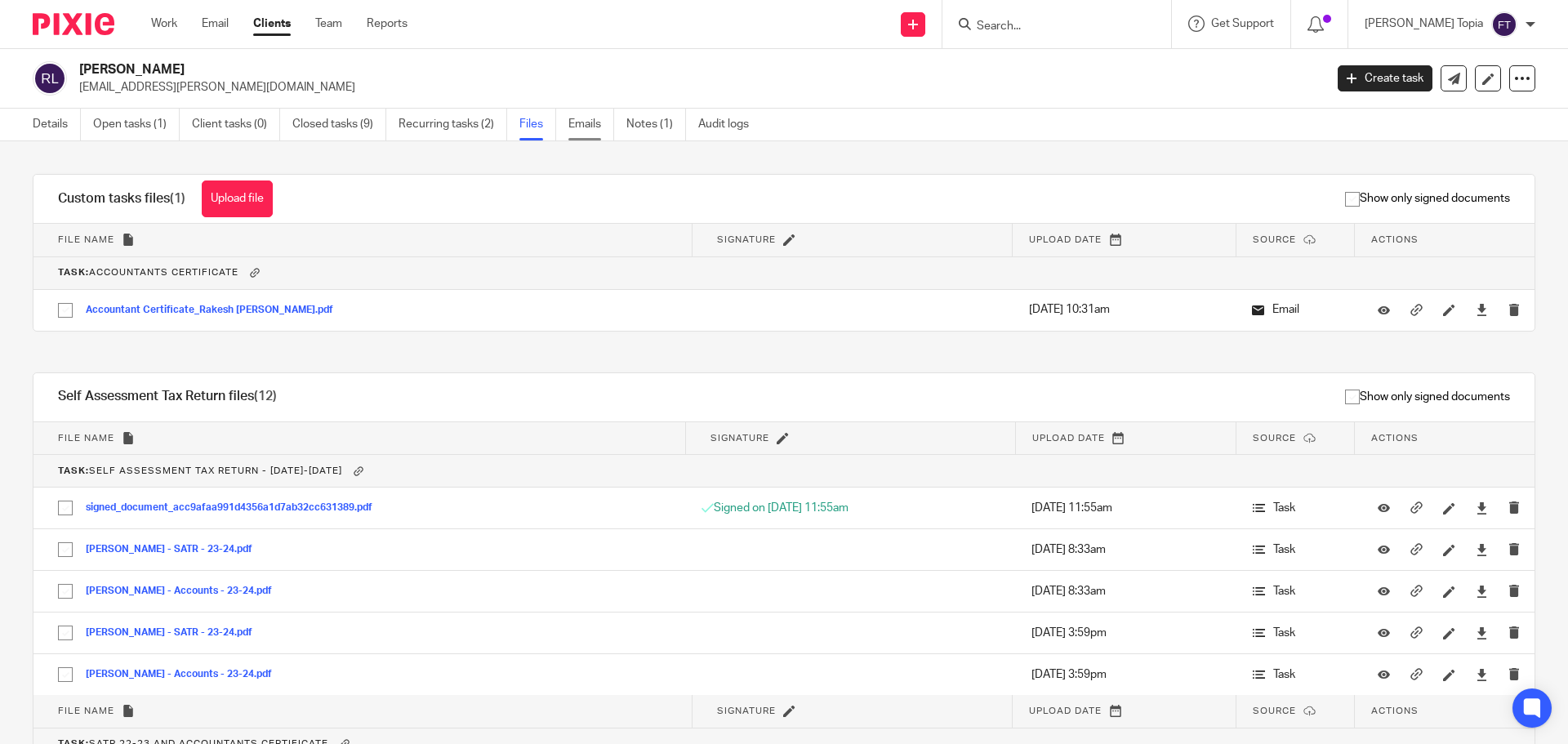
click at [574, 128] on link "Emails" at bounding box center [591, 124] width 45 height 32
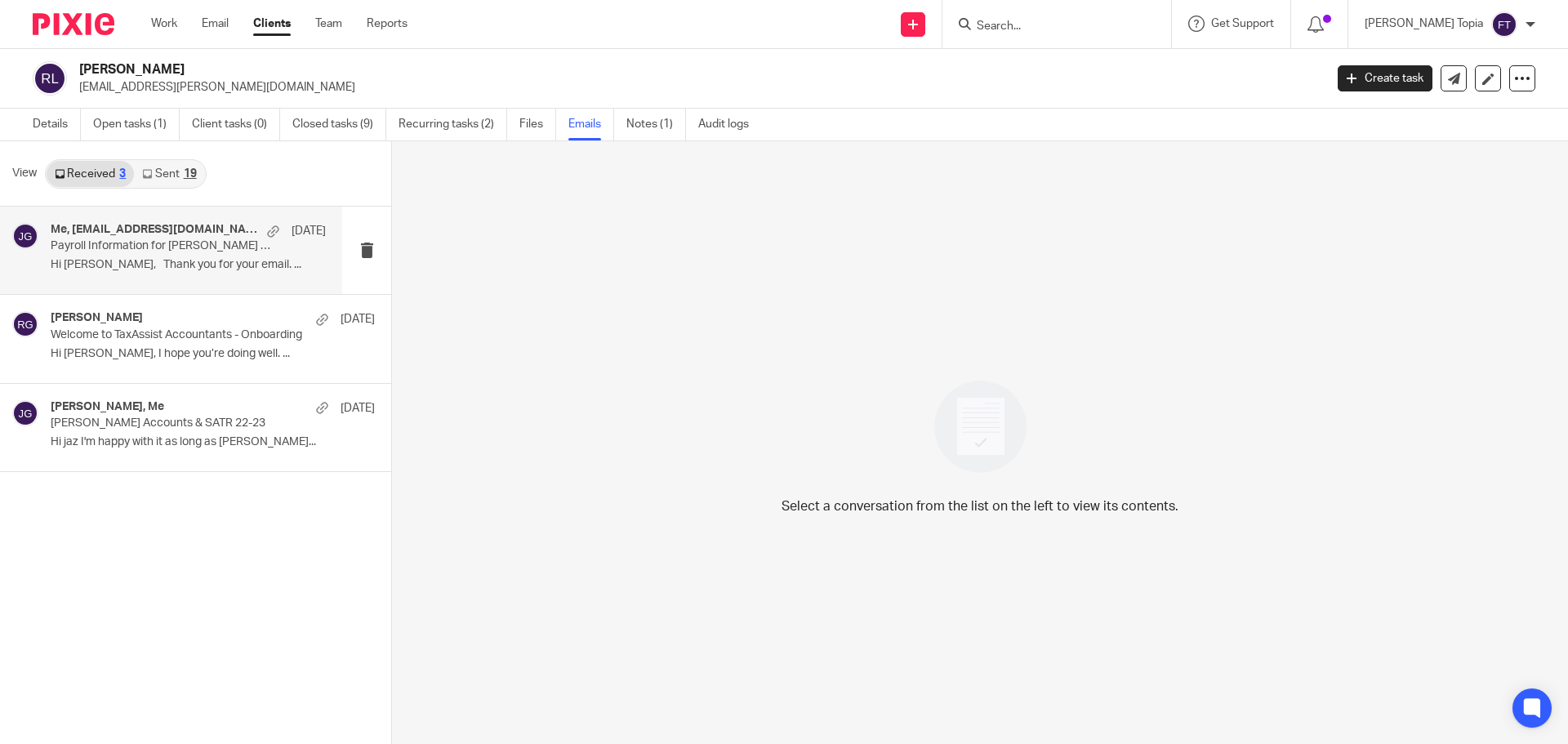
click at [149, 236] on h4 "Me, wages.sanjay@gmail.com" at bounding box center [155, 229] width 209 height 14
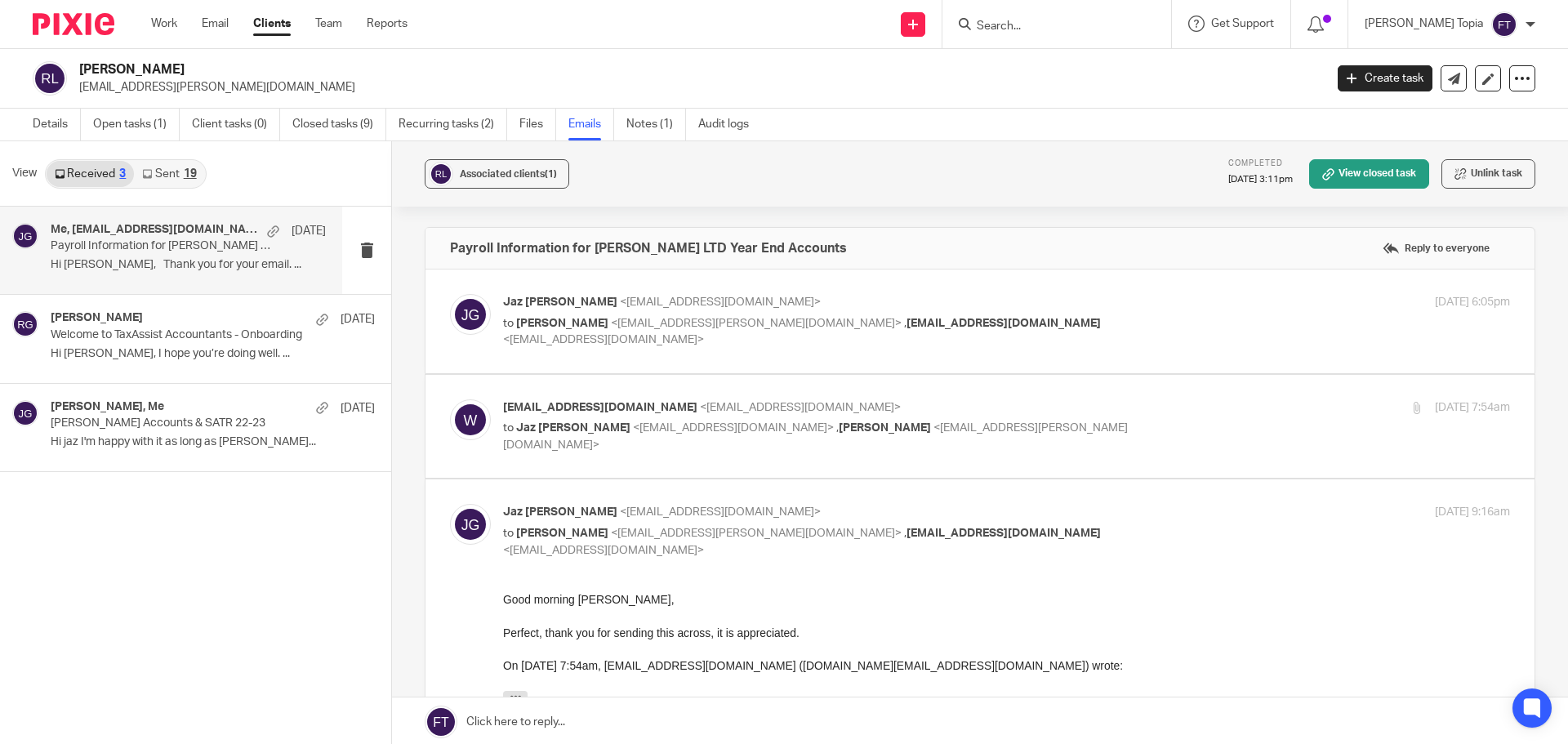
click at [632, 425] on span "<jazgrewal@taxassist.co.uk>" at bounding box center [733, 428] width 201 height 11
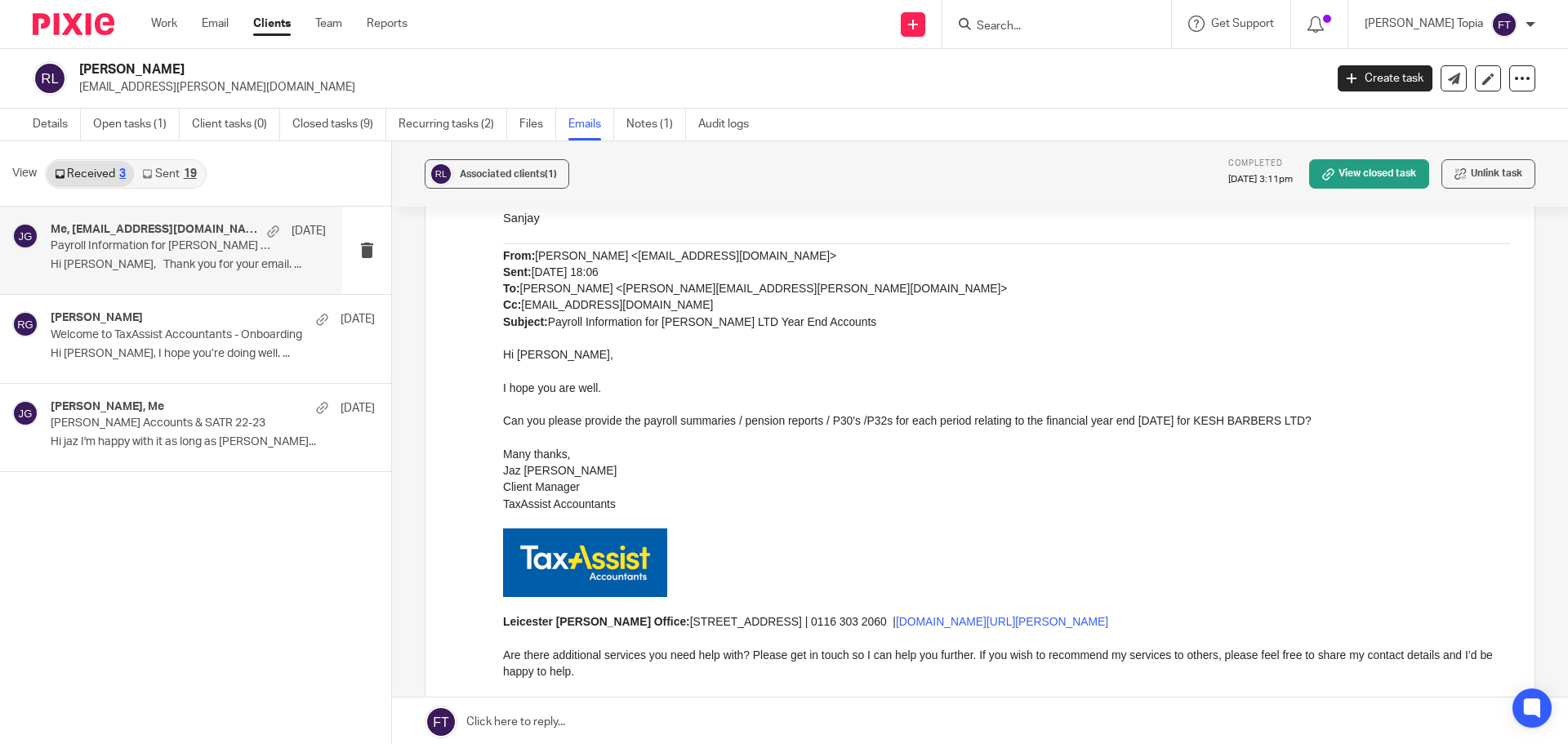
scroll to position [899, 0]
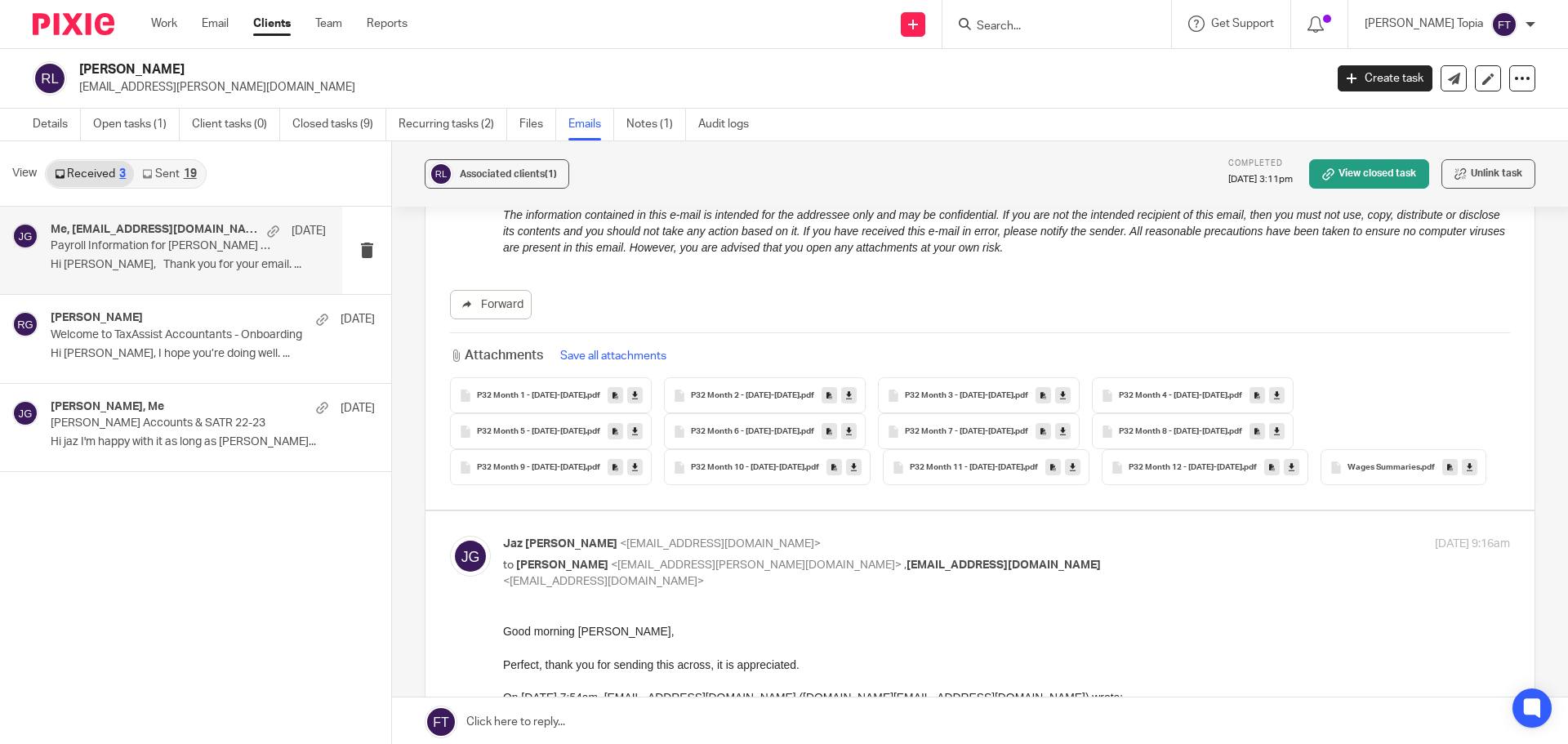
click at [627, 387] on link at bounding box center [634, 395] width 16 height 17
click at [1274, 390] on icon at bounding box center [1277, 395] width 6 height 12
click at [1249, 387] on link at bounding box center [1256, 395] width 16 height 17
click at [1274, 390] on icon at bounding box center [1277, 395] width 6 height 12
click at [1320, 459] on div "Wages Summaries .pdf" at bounding box center [1403, 467] width 166 height 36
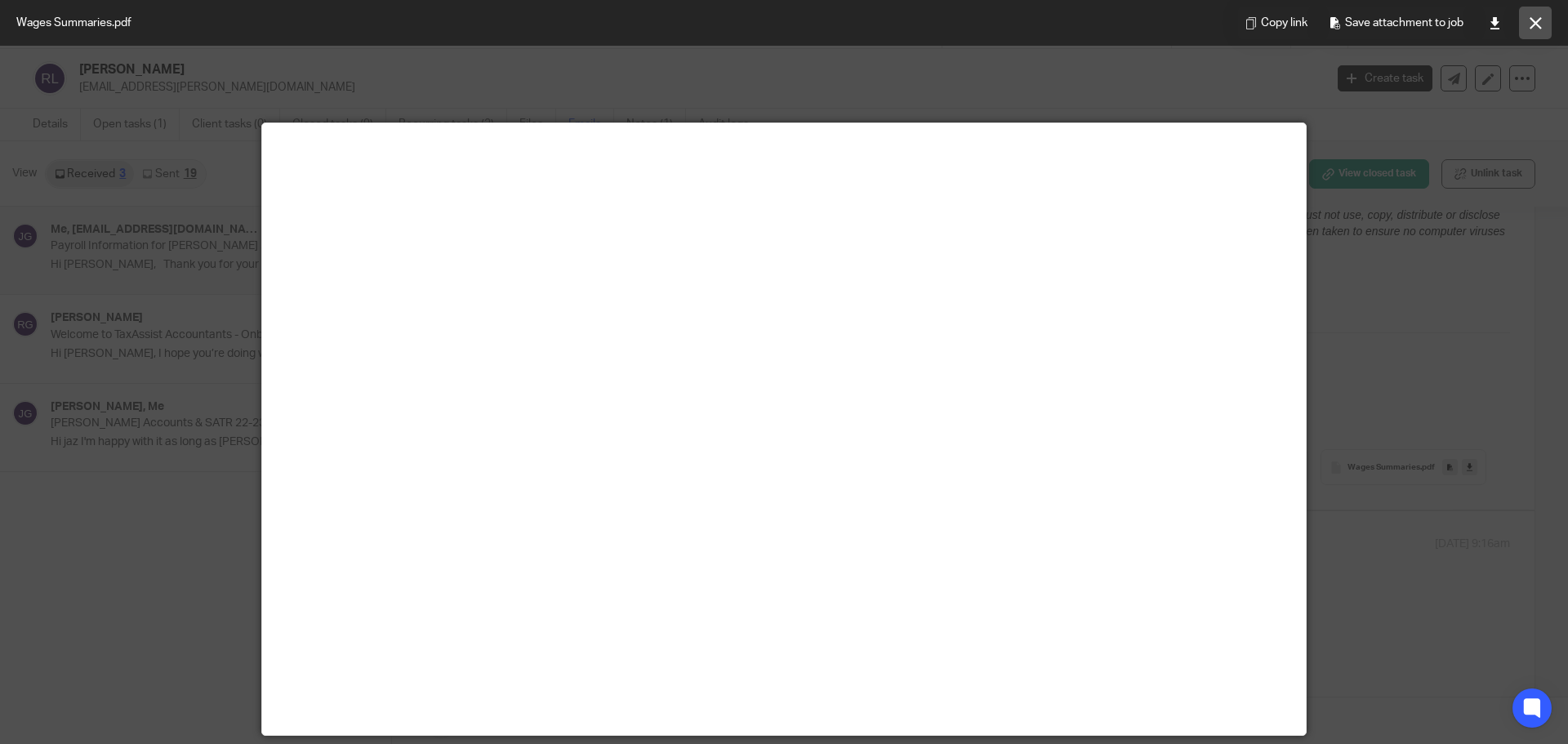
click at [1529, 31] on button at bounding box center [1535, 22] width 32 height 32
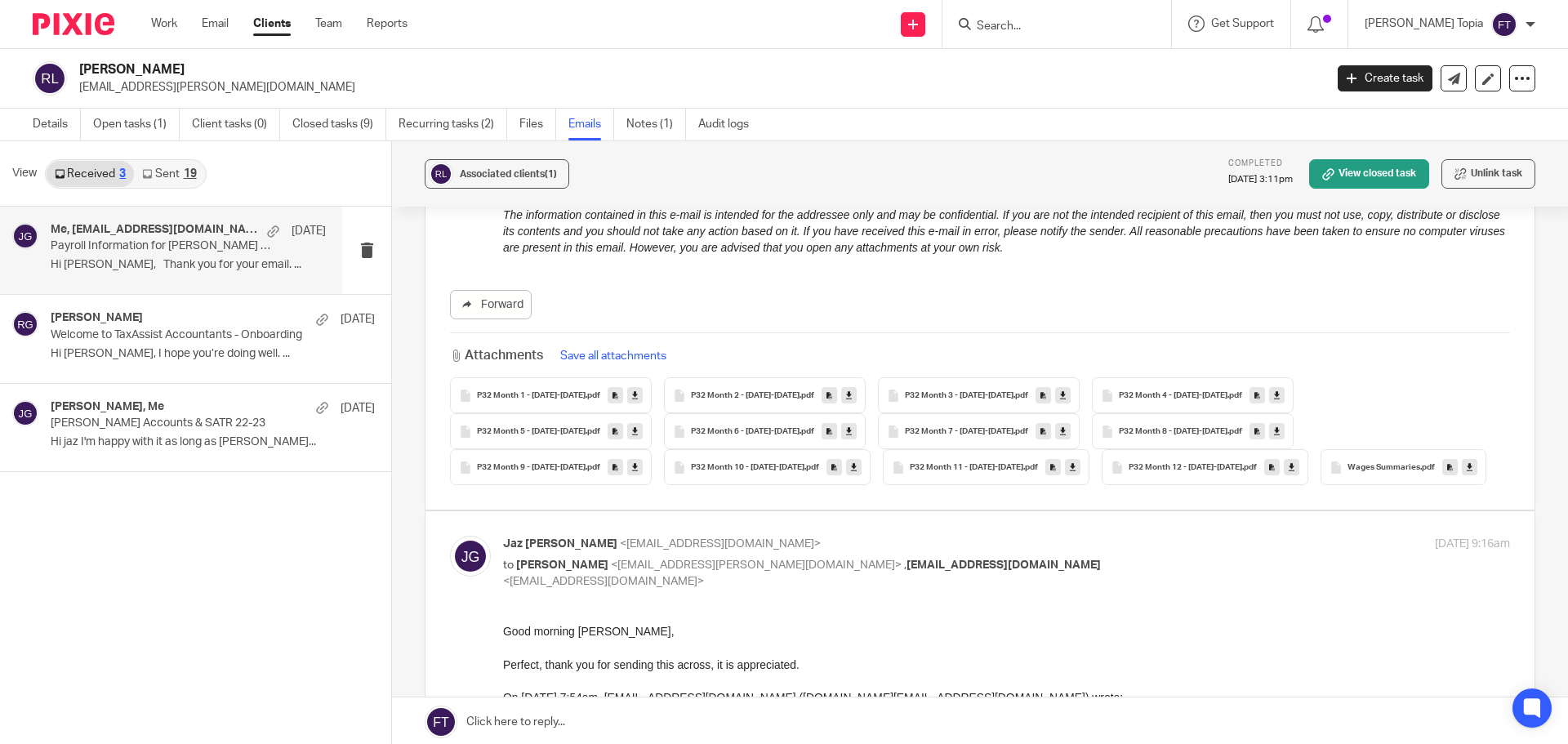
click at [1467, 462] on icon at bounding box center [1470, 468] width 6 height 12
checkbox input "false"
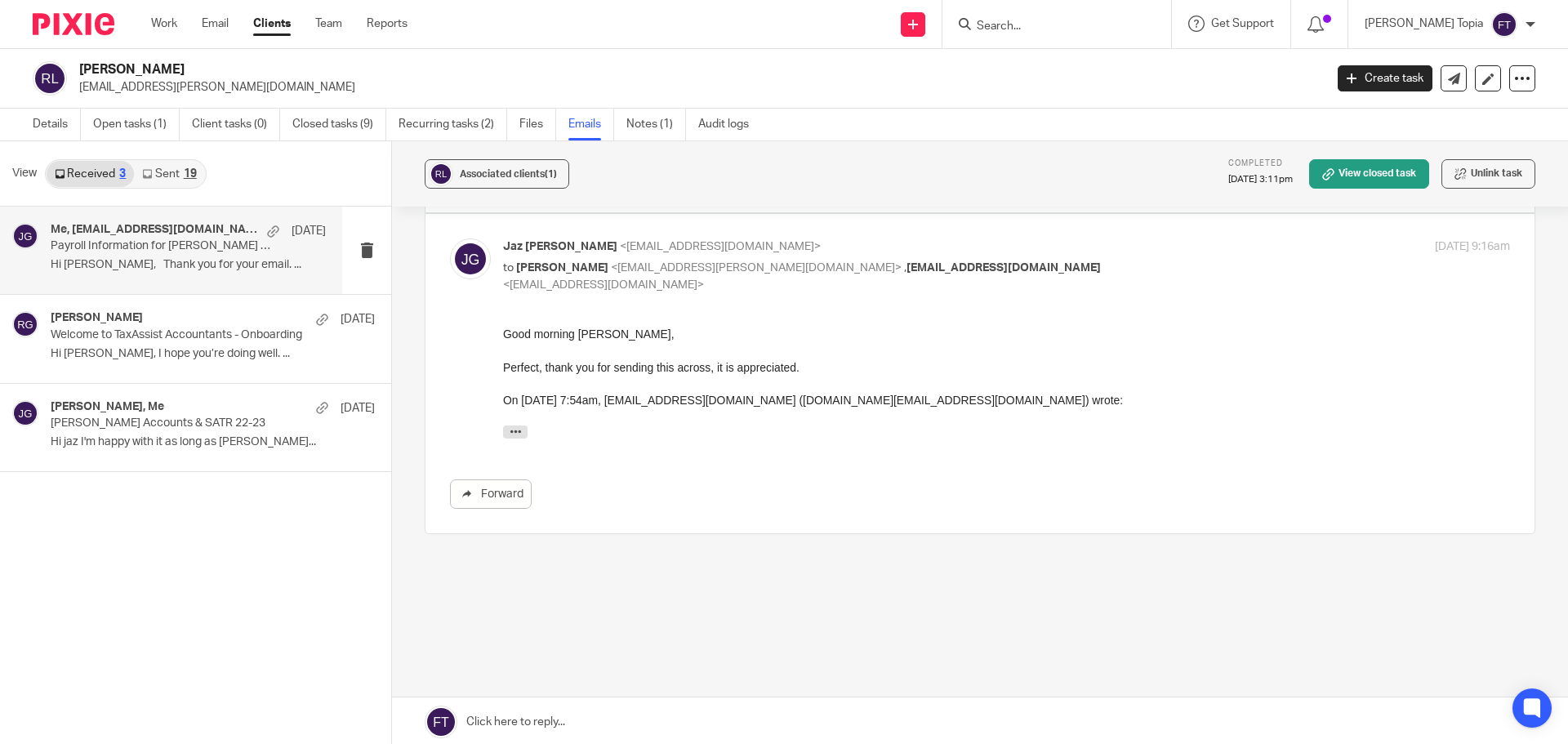
scroll to position [0, 0]
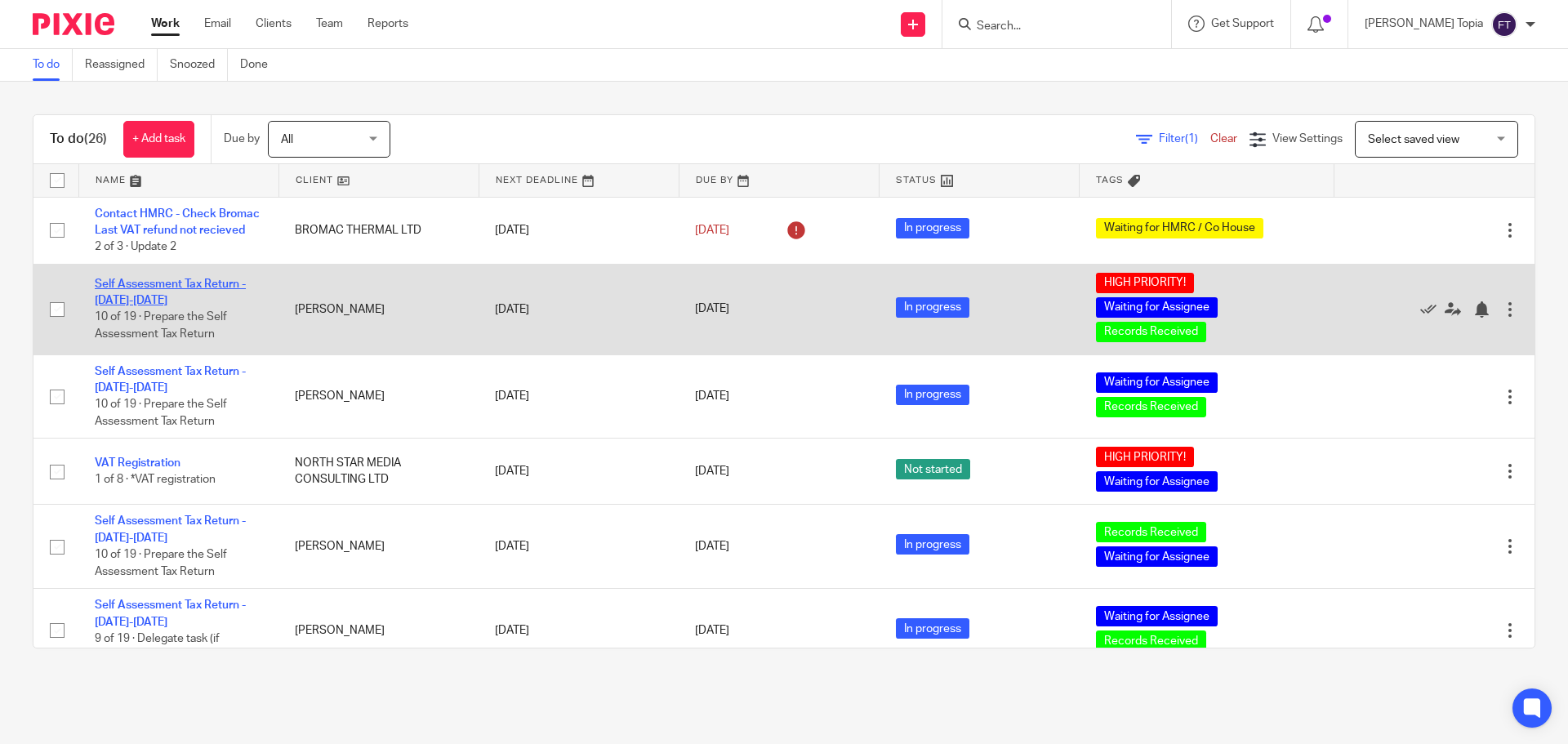
click at [141, 298] on link "Self Assessment Tax Return - [DATE]-[DATE]" at bounding box center [170, 292] width 151 height 28
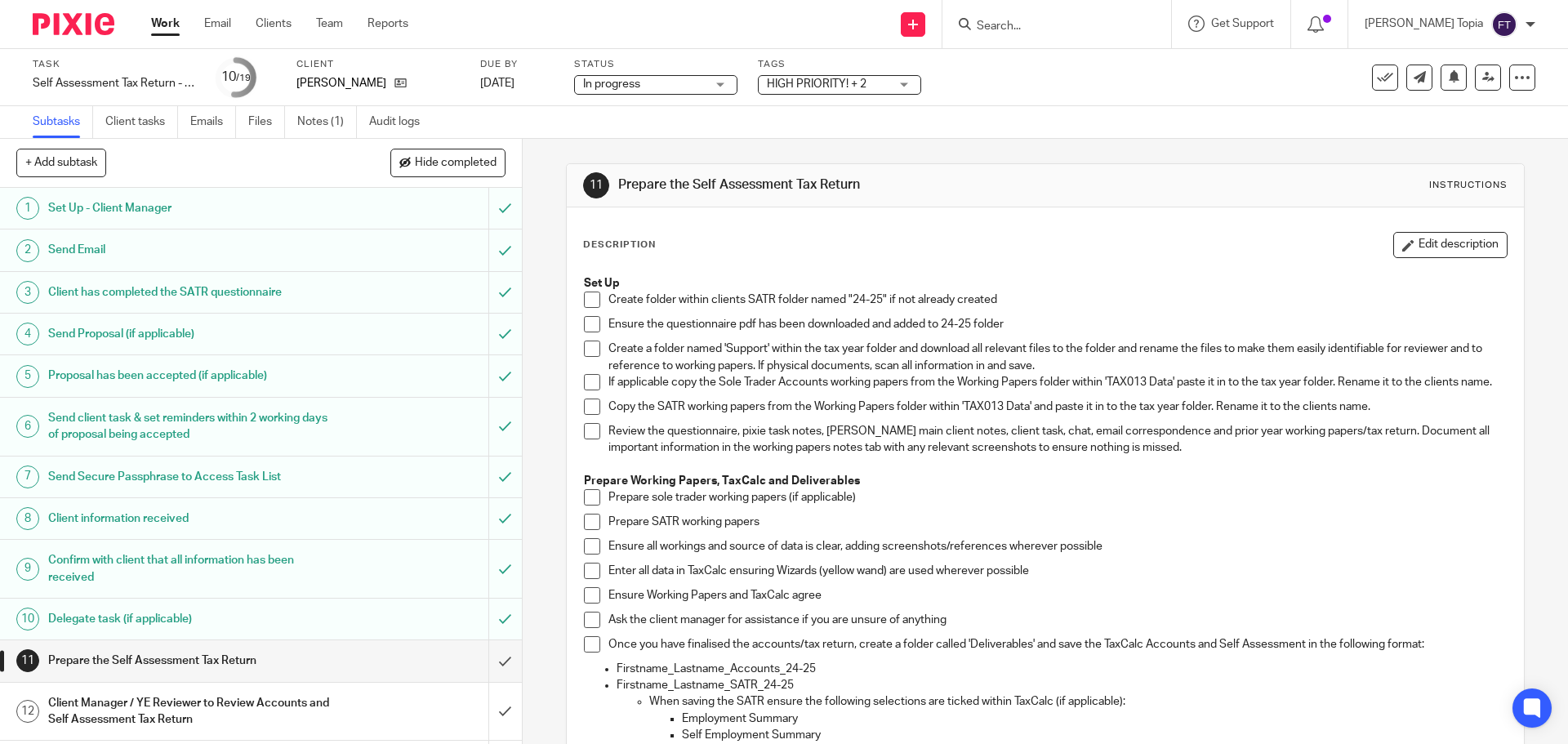
click at [160, 18] on link "Work" at bounding box center [165, 24] width 29 height 17
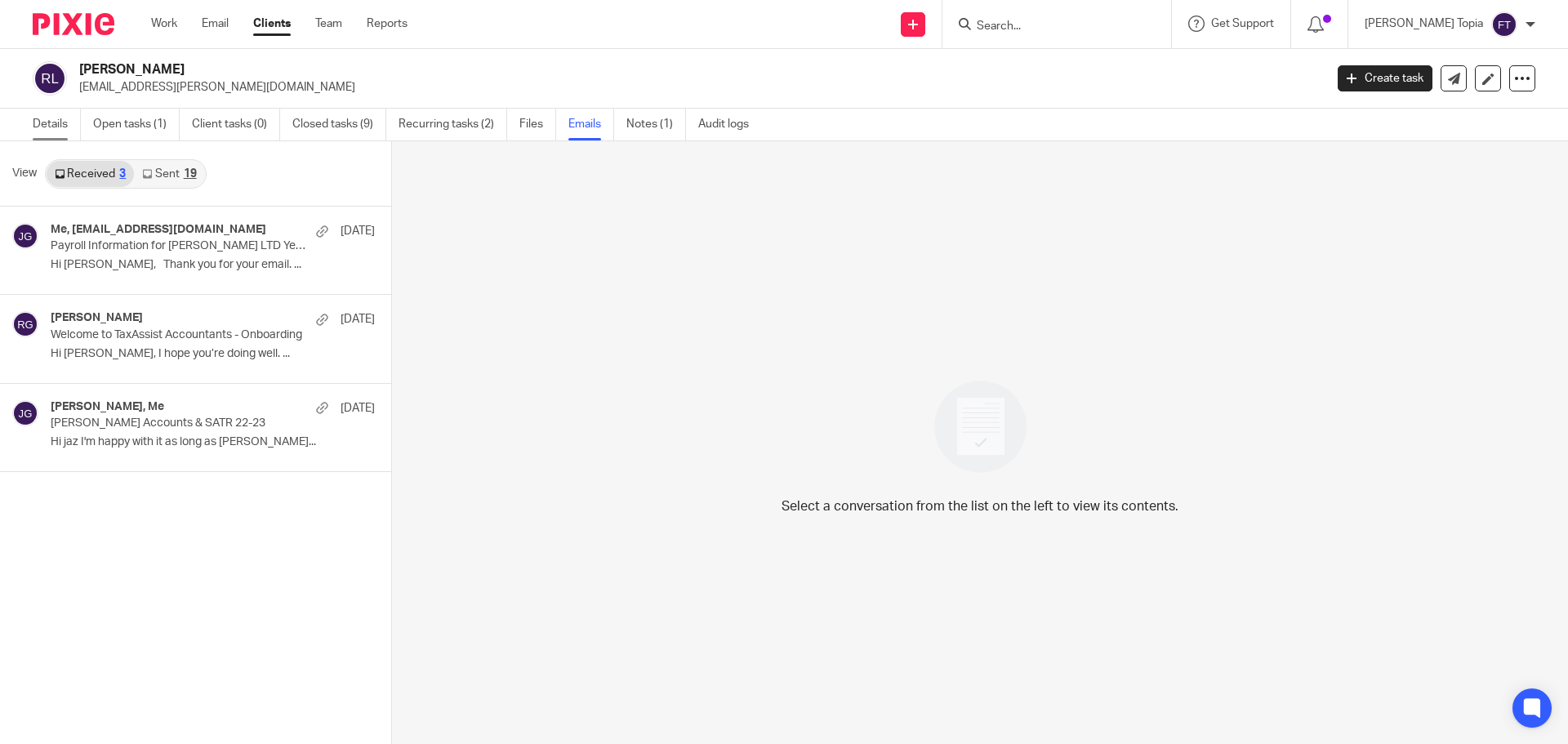
click at [56, 125] on link "Details" at bounding box center [57, 124] width 48 height 32
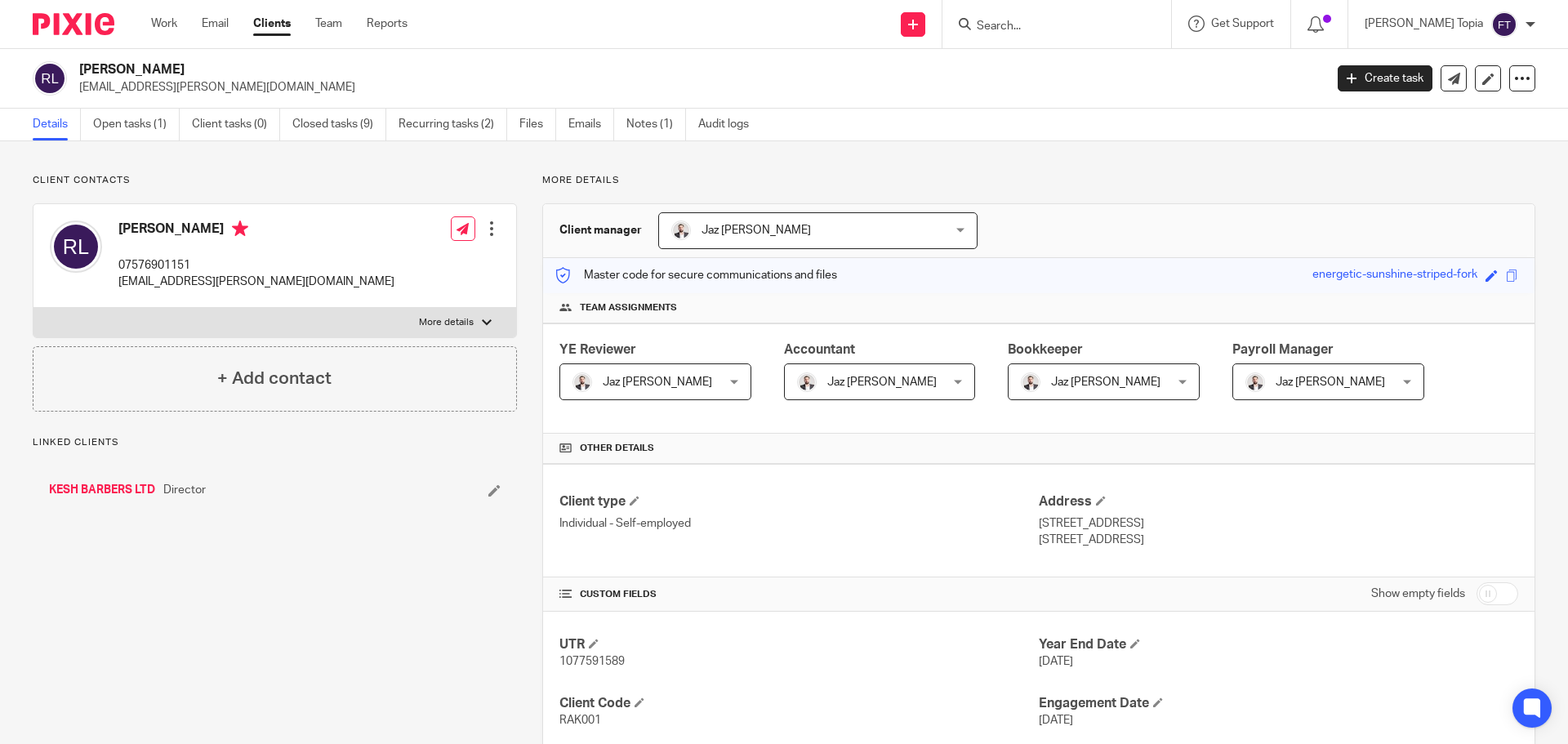
click at [106, 491] on link "KESH BARBERS LTD" at bounding box center [102, 491] width 106 height 17
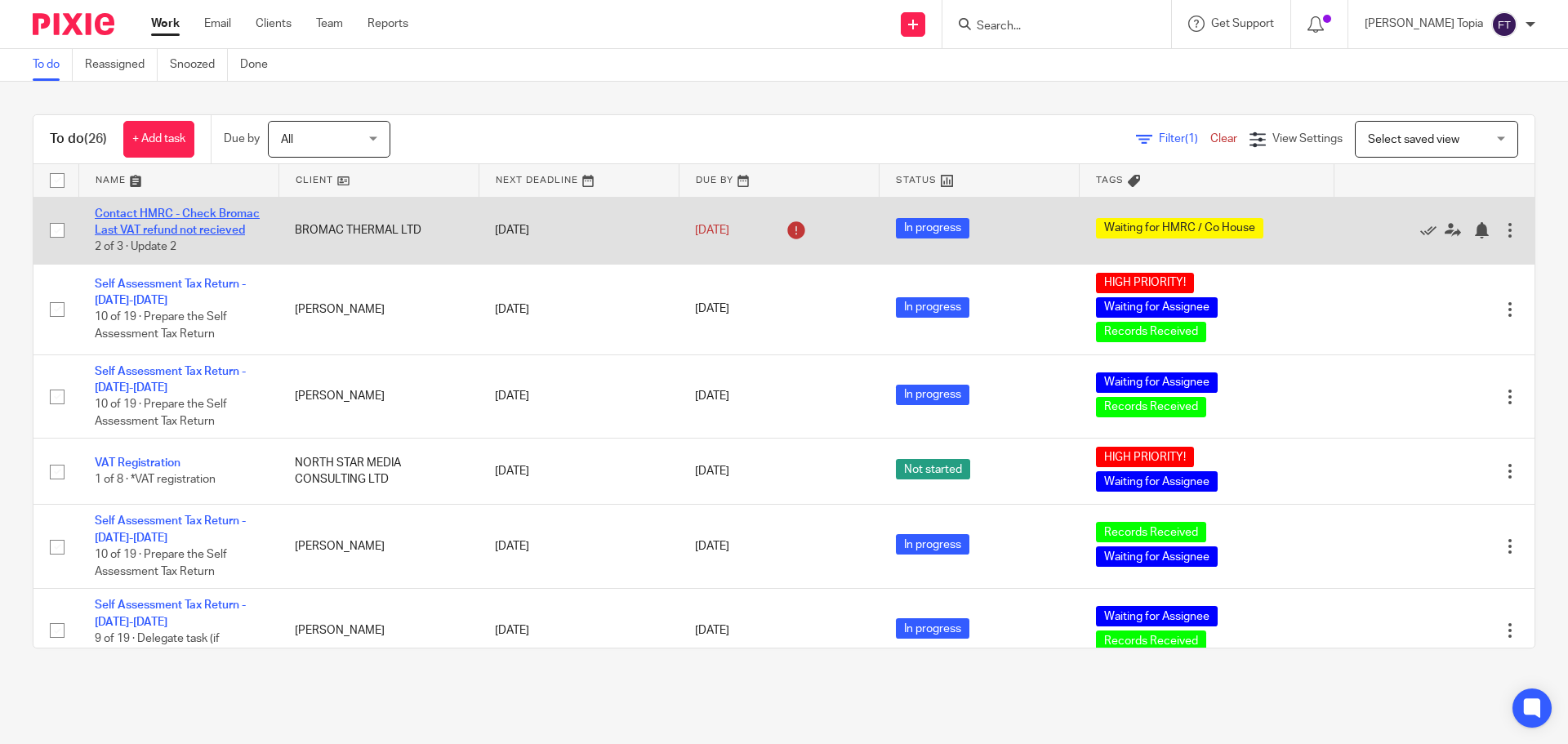
click at [156, 213] on link "Contact HMRC - Check Bromac Last VAT refund not recieved" at bounding box center [177, 223] width 165 height 28
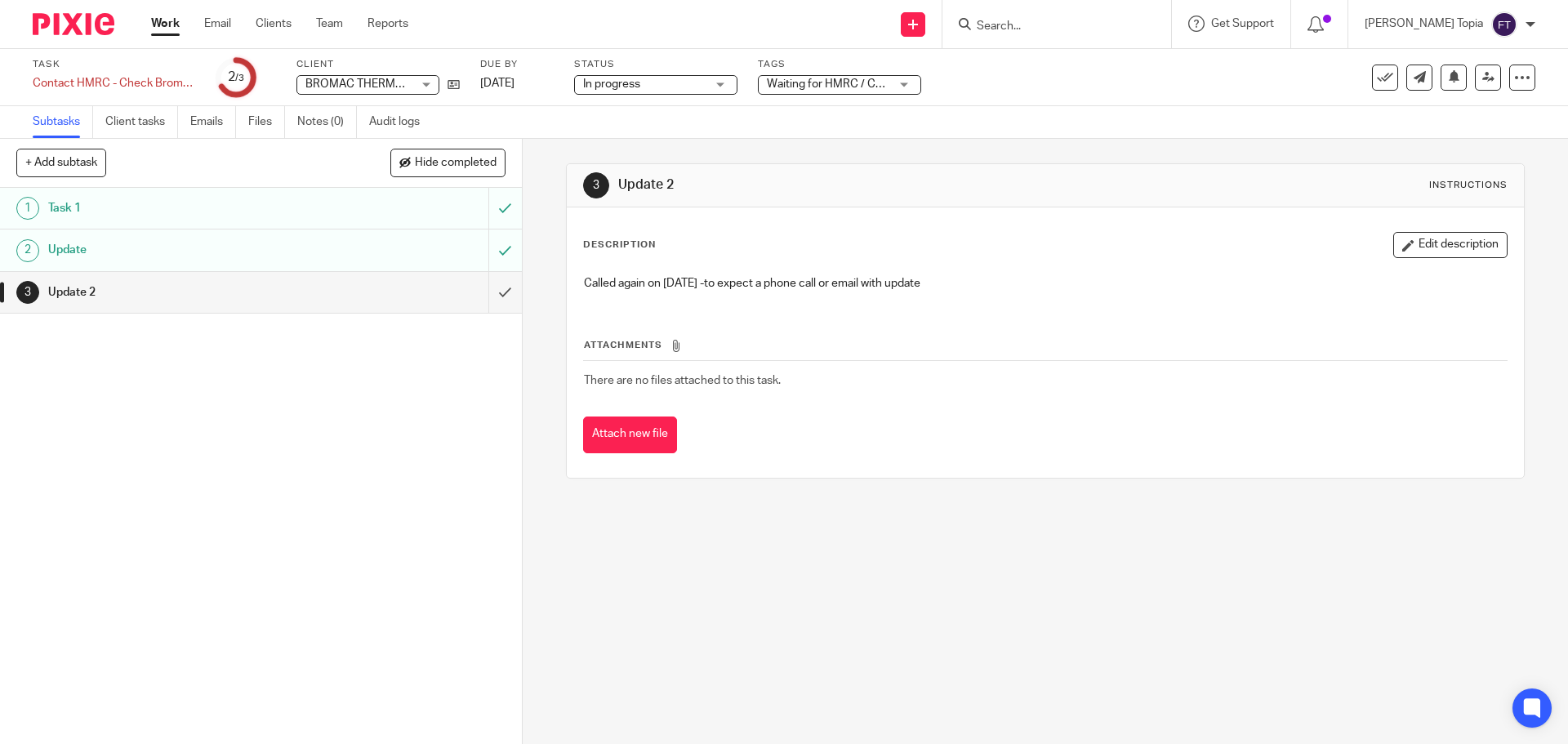
click at [335, 418] on div "1 Task 1 2 Update 3 Update 2" at bounding box center [261, 467] width 522 height 557
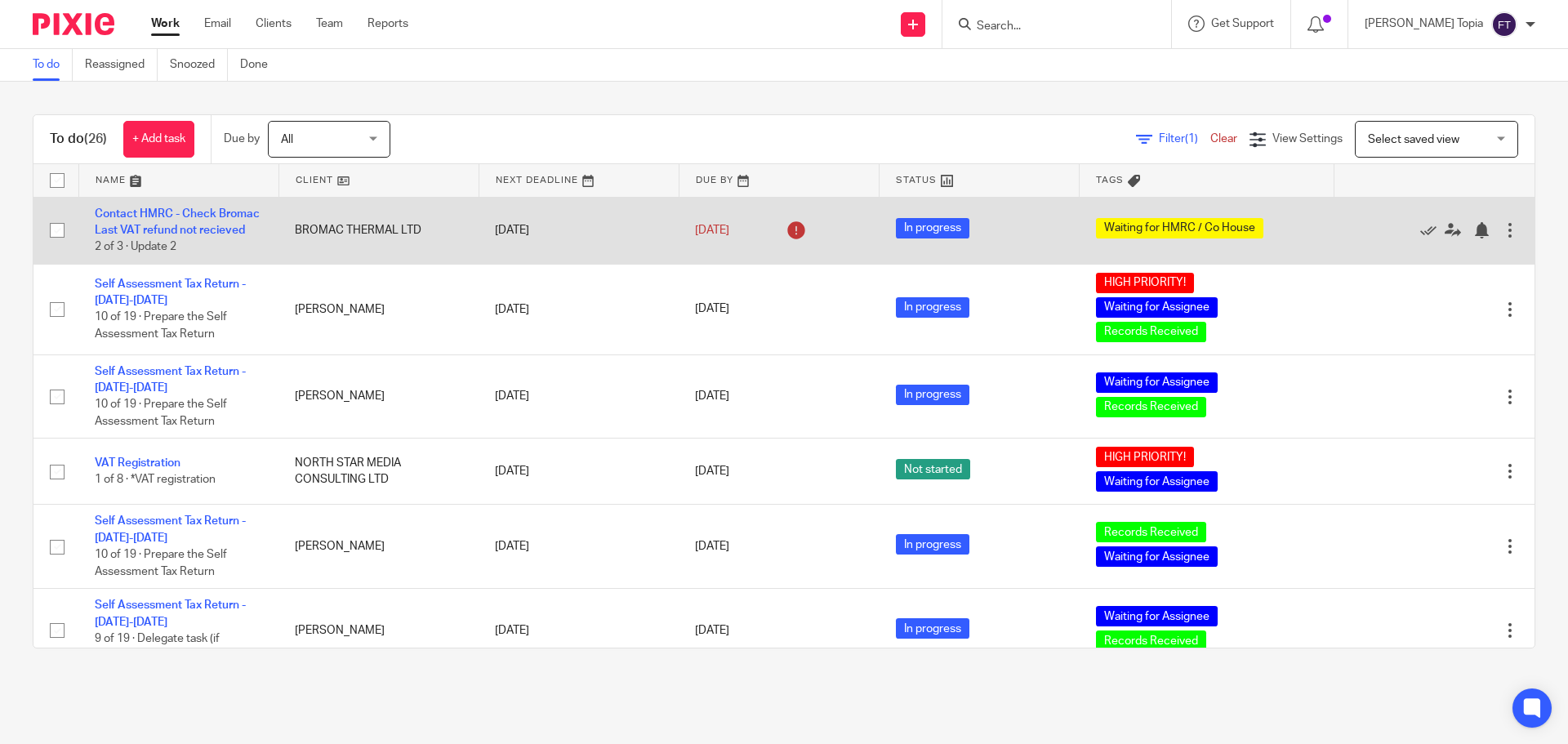
click at [354, 236] on td "BROMAC THERMAL LTD" at bounding box center [378, 230] width 200 height 67
click at [166, 213] on link "Contact HMRC - Check Bromac Last VAT refund not recieved" at bounding box center [177, 223] width 165 height 28
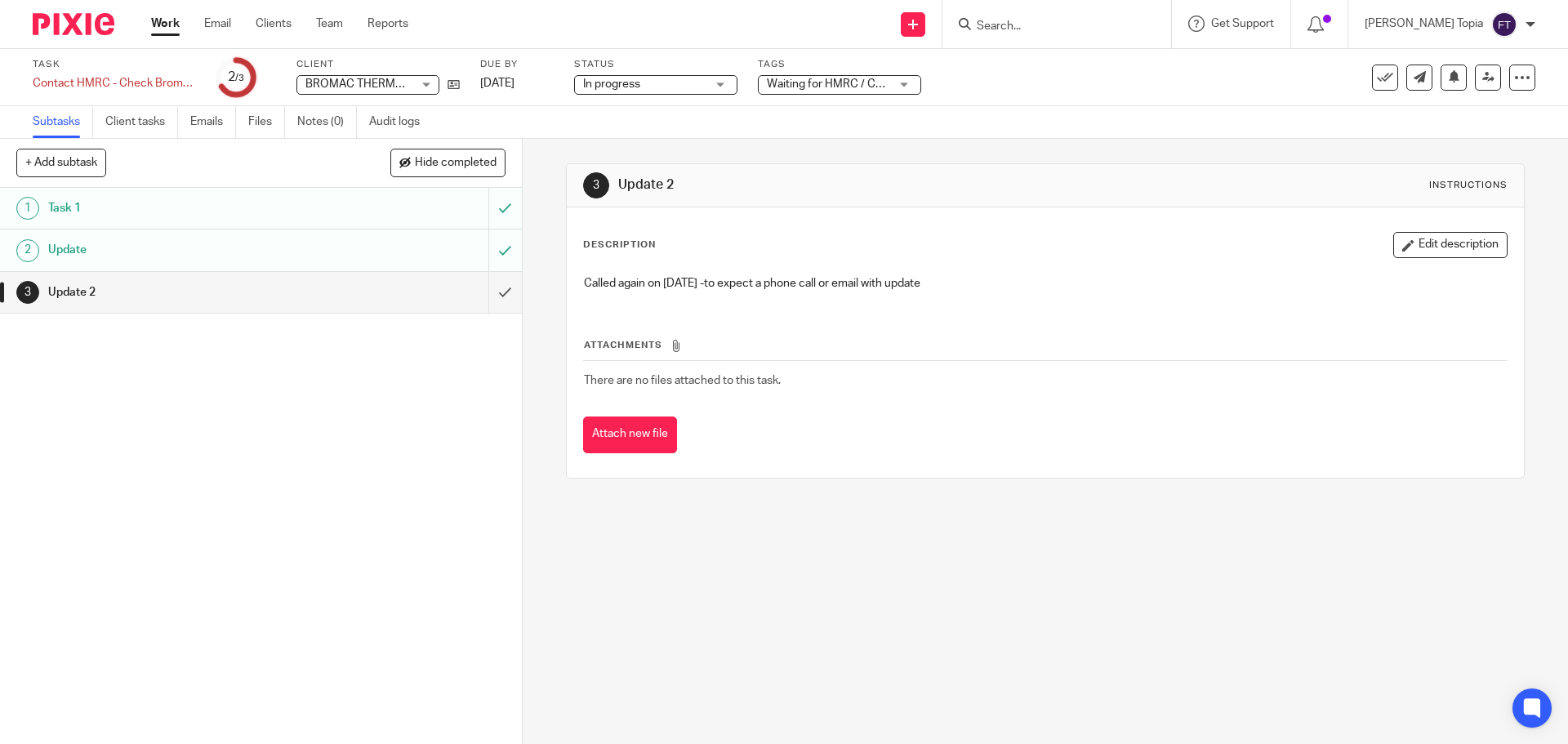
click at [70, 165] on button "+ Add subtask" at bounding box center [61, 162] width 90 height 28
type input "Update"
click at [480, 160] on p "+ Add" at bounding box center [481, 163] width 47 height 28
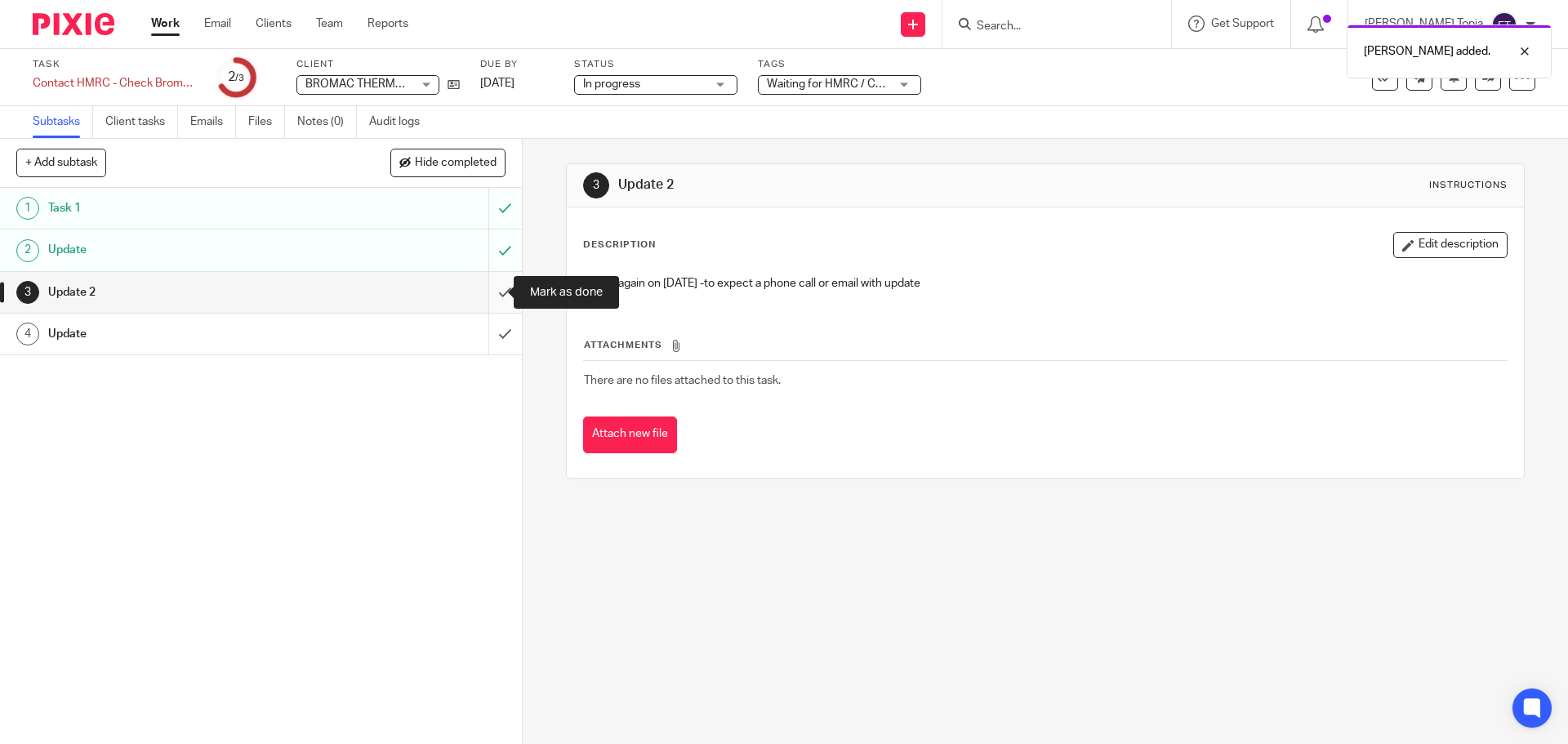
click at [484, 292] on input "submit" at bounding box center [261, 292] width 522 height 41
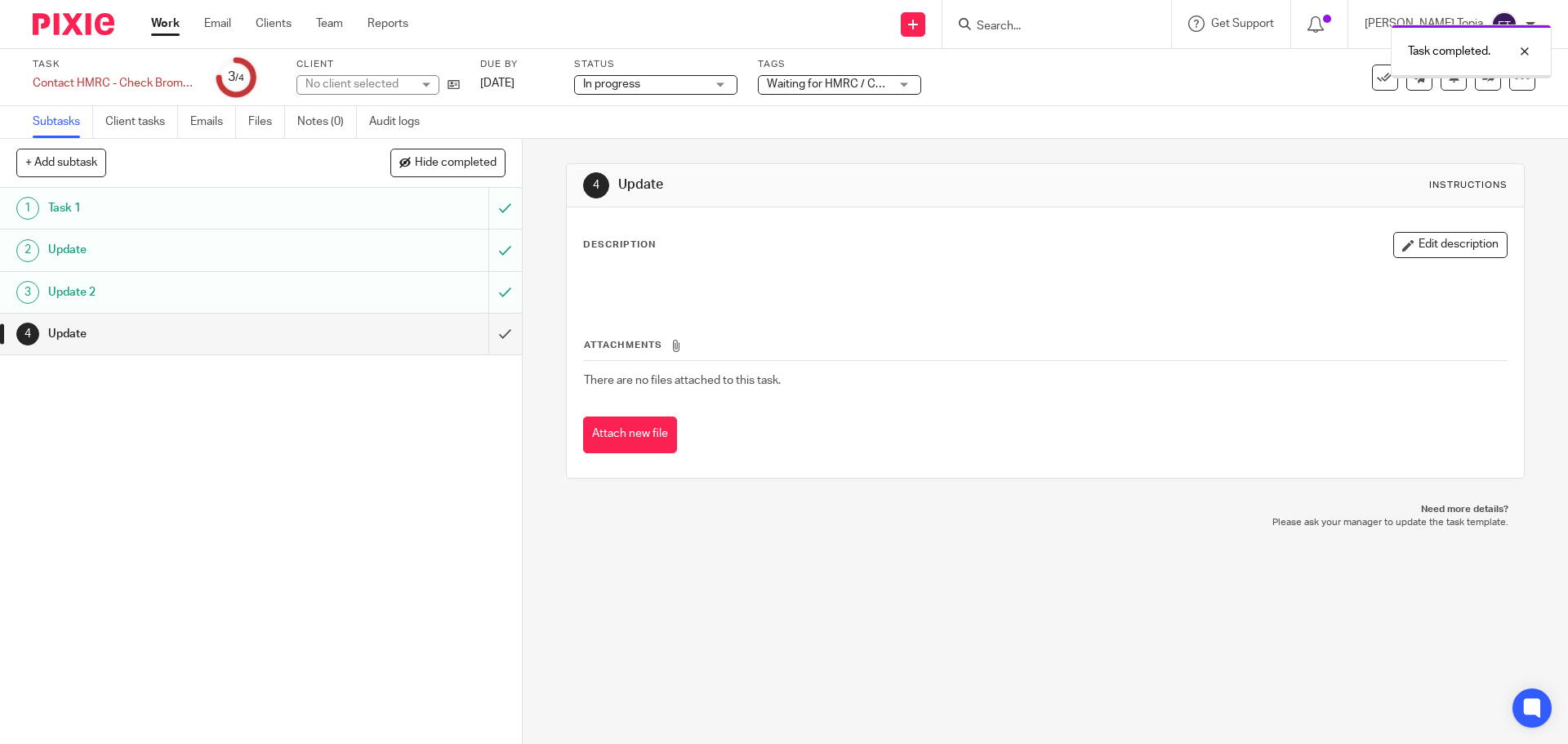
click at [111, 332] on h1 "Update" at bounding box center [189, 334] width 283 height 24
click at [1443, 246] on button "Edit description" at bounding box center [1449, 245] width 114 height 26
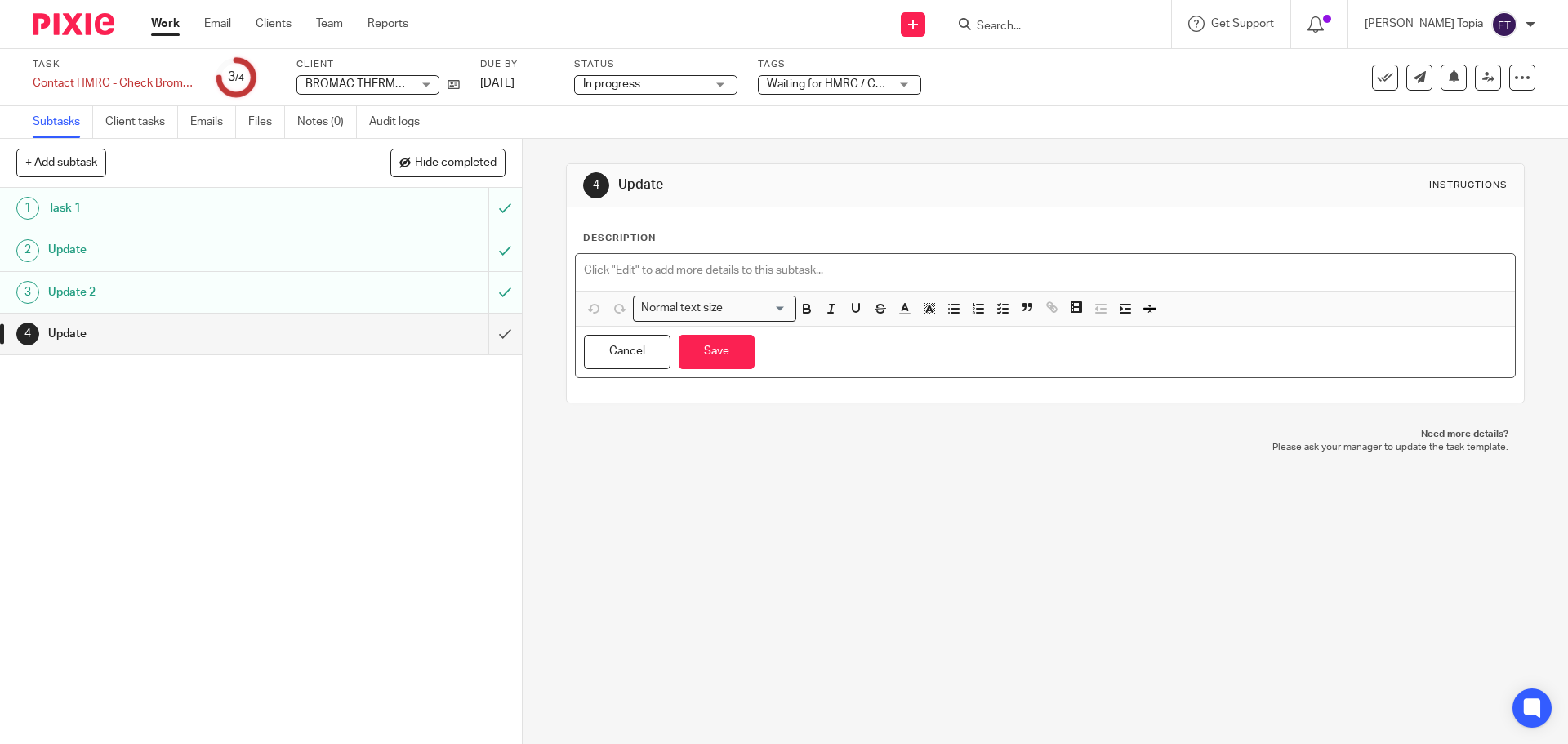
click at [631, 263] on p at bounding box center [1045, 271] width 922 height 17
click at [576, 271] on div "hmrc agent (Terry) called to discuss case. He is going to raise with IT as it i…" at bounding box center [1045, 273] width 938 height 37
click at [584, 269] on p "//hmrc agent (Terry) called to discuss case. He is going to raise with IT as it…" at bounding box center [1045, 271] width 922 height 17
click at [1248, 267] on p "18/09/2025 hmrc agent (Terry) called to discuss case. He is going to raise with…" at bounding box center [1045, 271] width 922 height 17
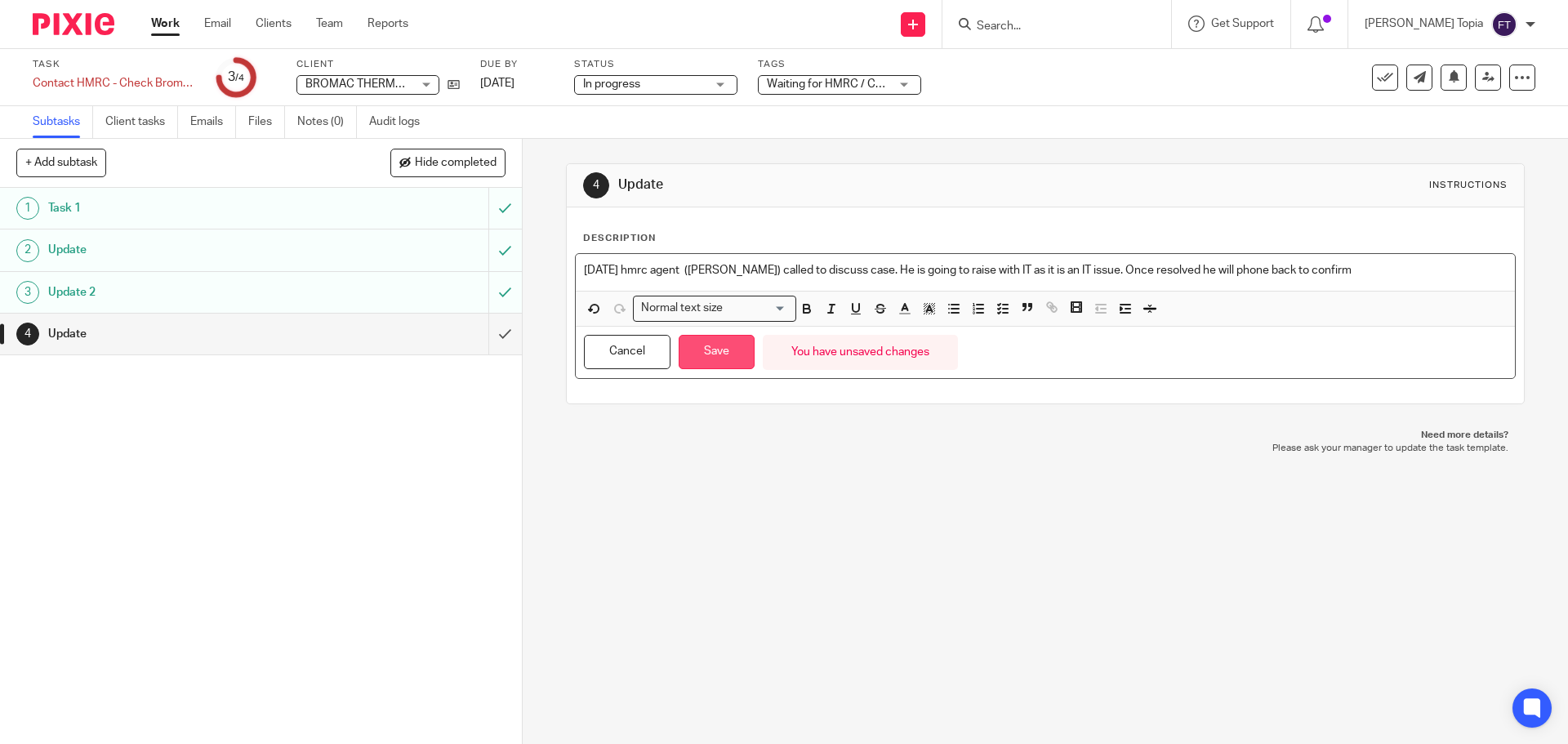
click at [703, 357] on button "Save" at bounding box center [717, 353] width 76 height 35
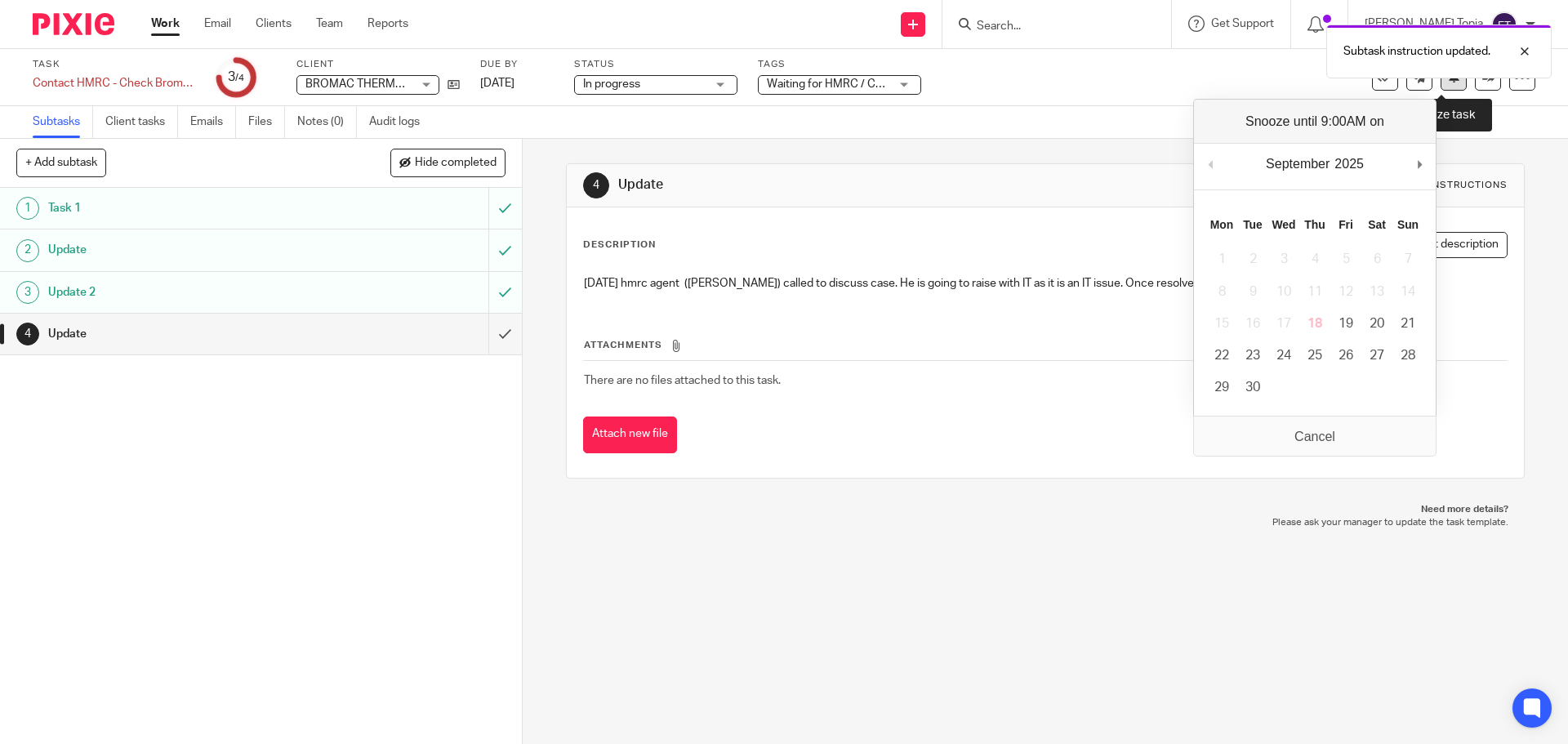
click at [1447, 83] on icon at bounding box center [1453, 76] width 12 height 12
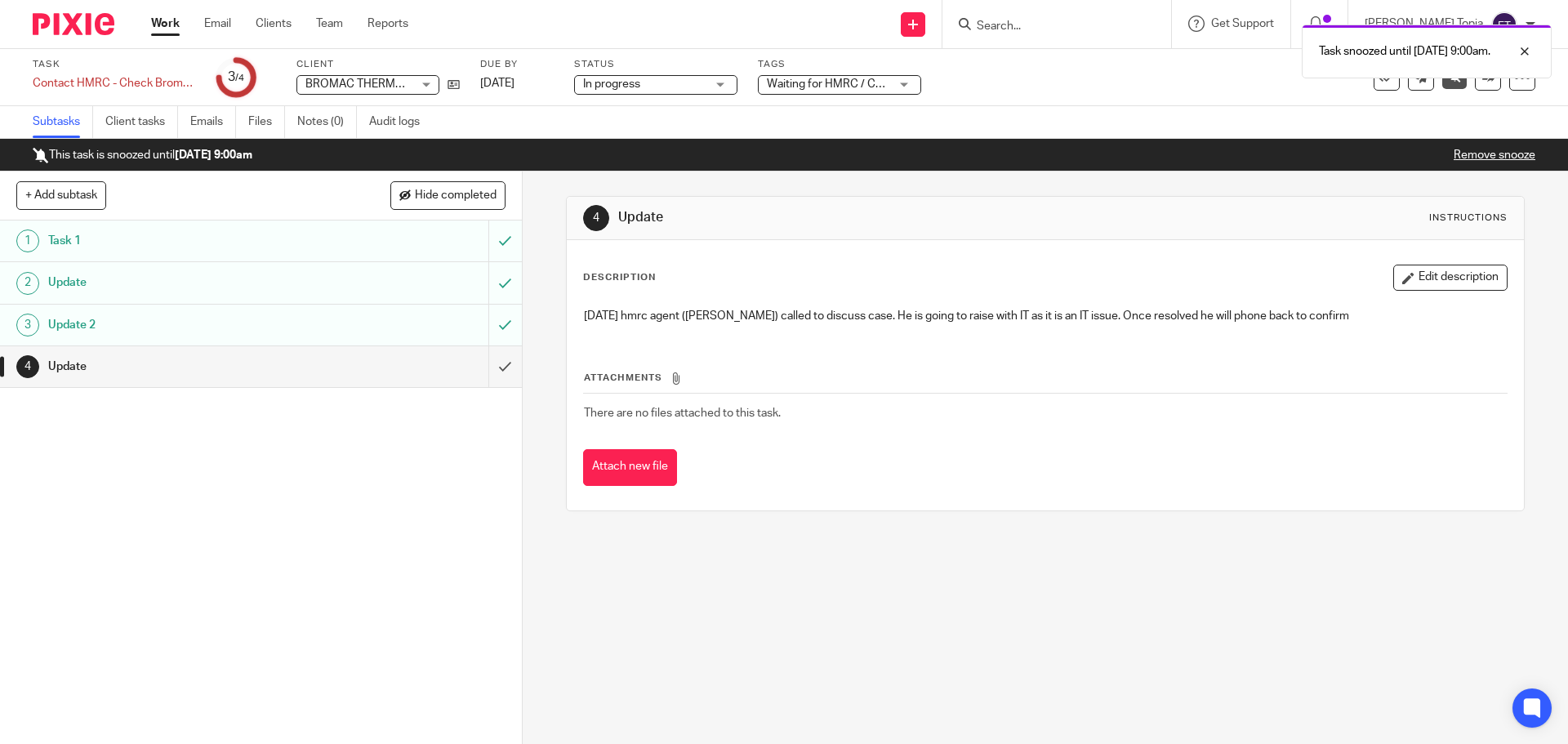
click at [159, 28] on link "Work" at bounding box center [165, 24] width 29 height 17
